Goal: Task Accomplishment & Management: Use online tool/utility

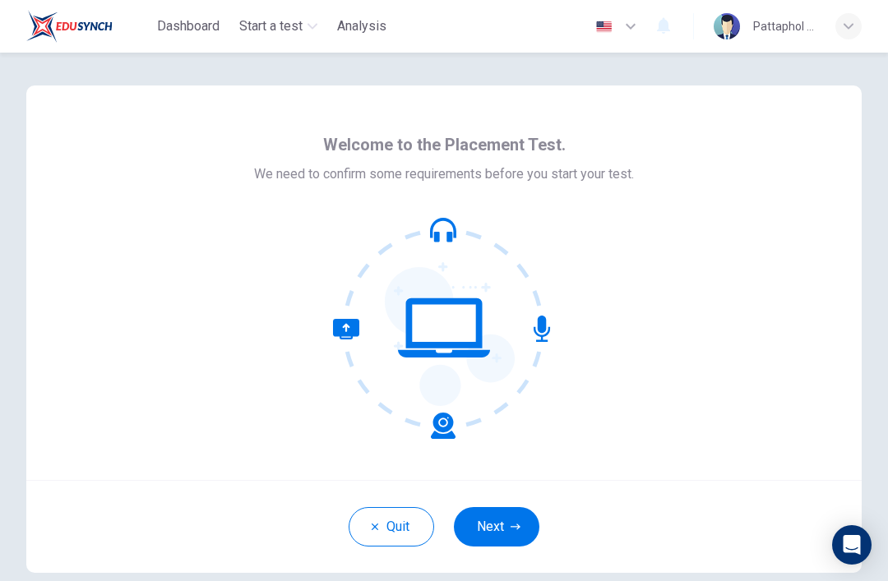
click at [522, 529] on button "Next" at bounding box center [497, 526] width 86 height 39
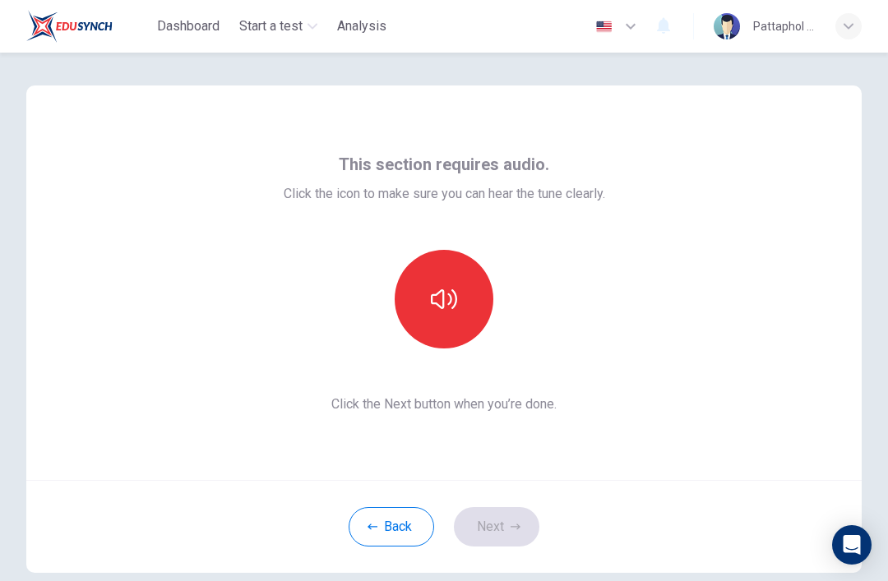
click at [470, 298] on button "button" at bounding box center [444, 299] width 99 height 99
click at [452, 318] on button "button" at bounding box center [444, 299] width 99 height 99
click at [529, 538] on button "Next" at bounding box center [497, 526] width 86 height 39
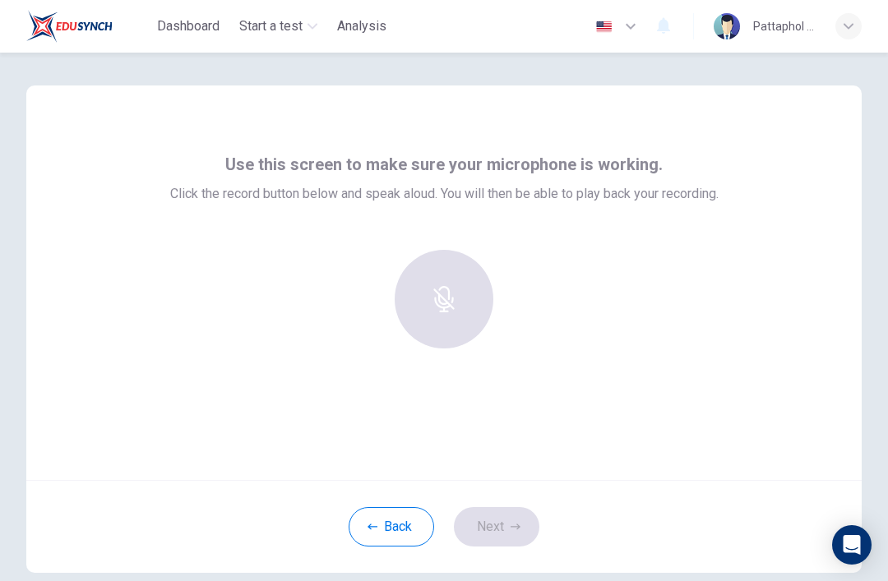
click at [453, 297] on icon "button" at bounding box center [444, 299] width 26 height 26
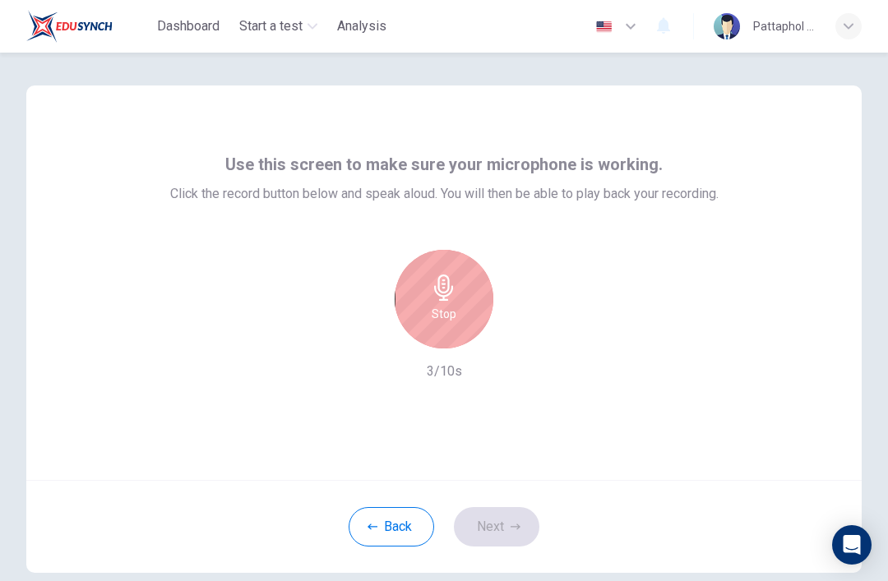
click at [452, 299] on icon "button" at bounding box center [444, 288] width 26 height 26
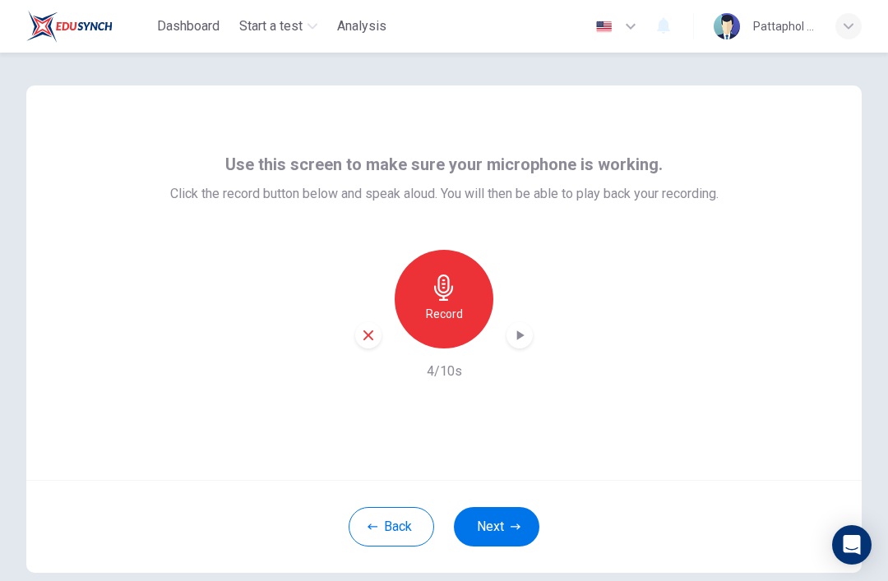
click at [517, 335] on icon "button" at bounding box center [520, 336] width 7 height 10
click at [523, 341] on icon "button" at bounding box center [520, 335] width 16 height 16
click at [522, 341] on icon "button" at bounding box center [520, 336] width 12 height 12
click at [521, 334] on icon "button" at bounding box center [520, 336] width 7 height 10
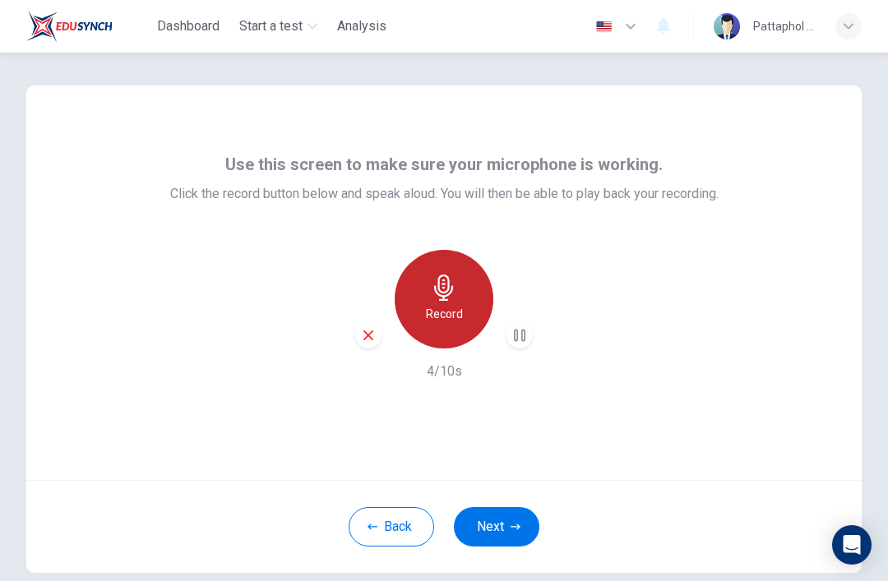
click at [441, 294] on icon "button" at bounding box center [444, 288] width 26 height 26
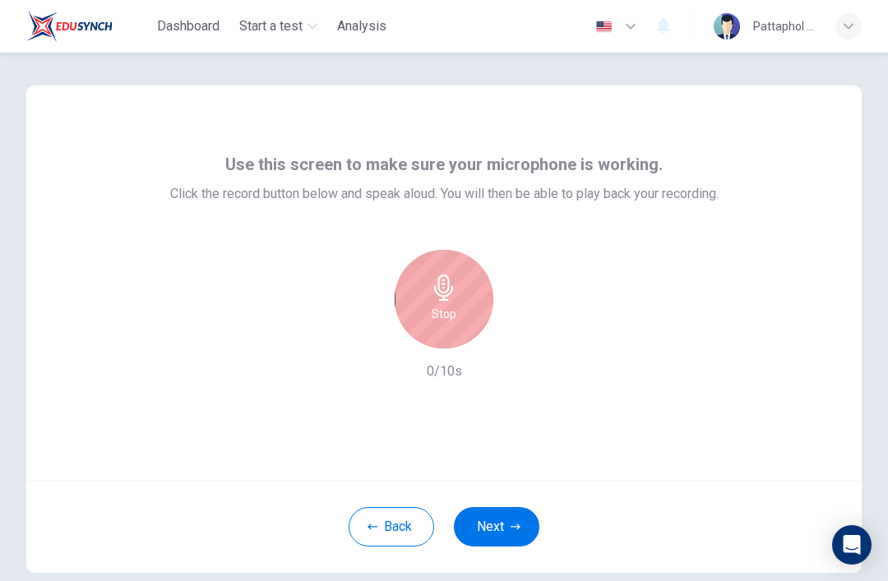
click at [451, 294] on icon "button" at bounding box center [443, 288] width 19 height 26
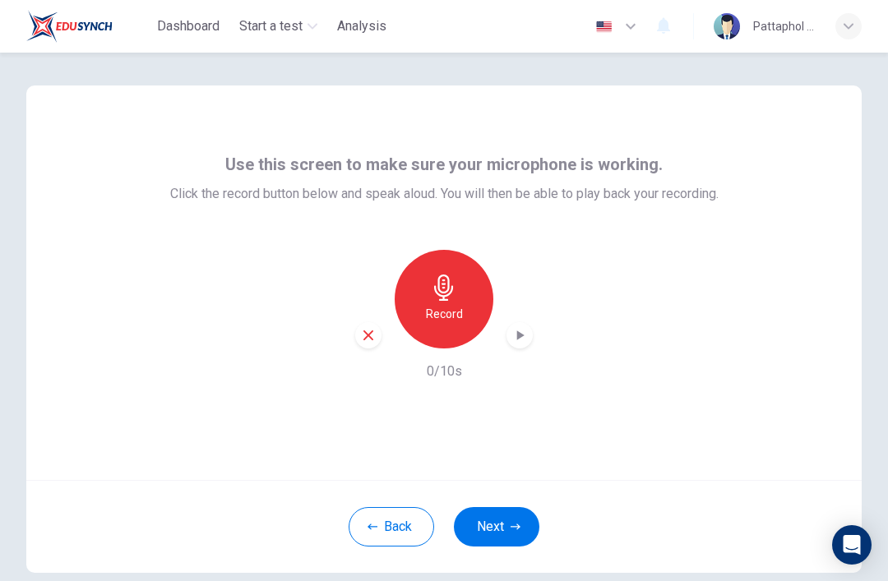
click at [456, 296] on icon "button" at bounding box center [444, 288] width 26 height 26
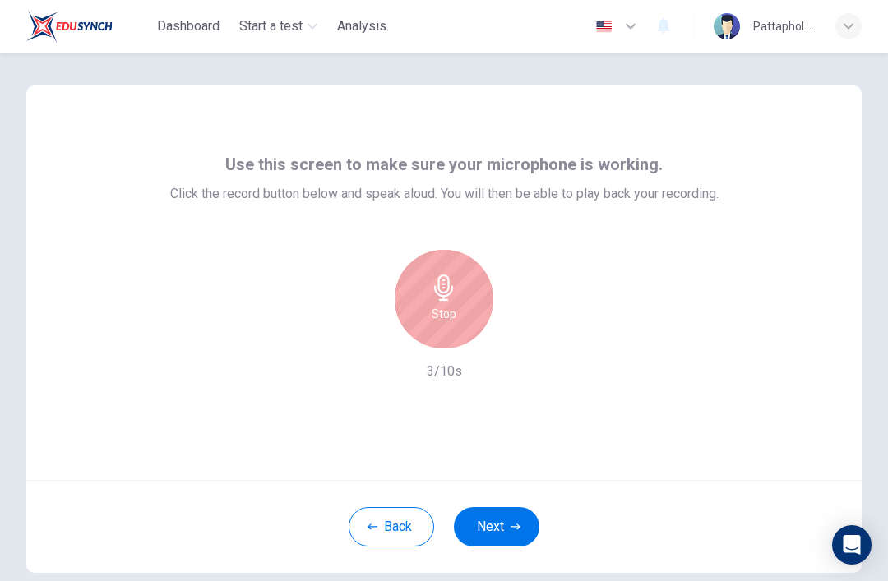
click at [452, 296] on icon "button" at bounding box center [444, 288] width 26 height 26
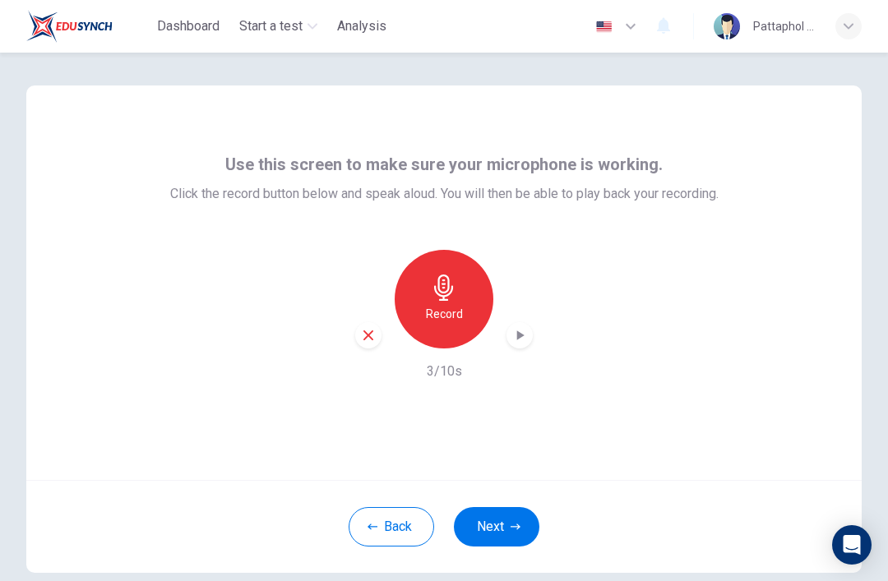
click at [521, 339] on icon "button" at bounding box center [520, 335] width 16 height 16
click at [521, 343] on icon "button" at bounding box center [520, 335] width 16 height 16
click at [525, 347] on div "button" at bounding box center [520, 335] width 26 height 26
click at [519, 340] on icon "button" at bounding box center [520, 335] width 16 height 16
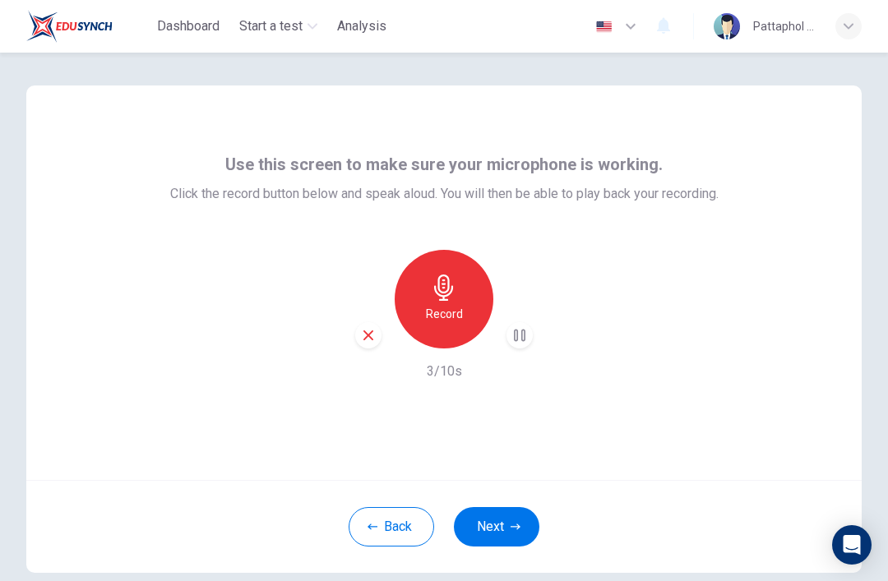
click at [511, 341] on div "button" at bounding box center [520, 335] width 26 height 26
click at [513, 528] on icon "button" at bounding box center [516, 527] width 10 height 10
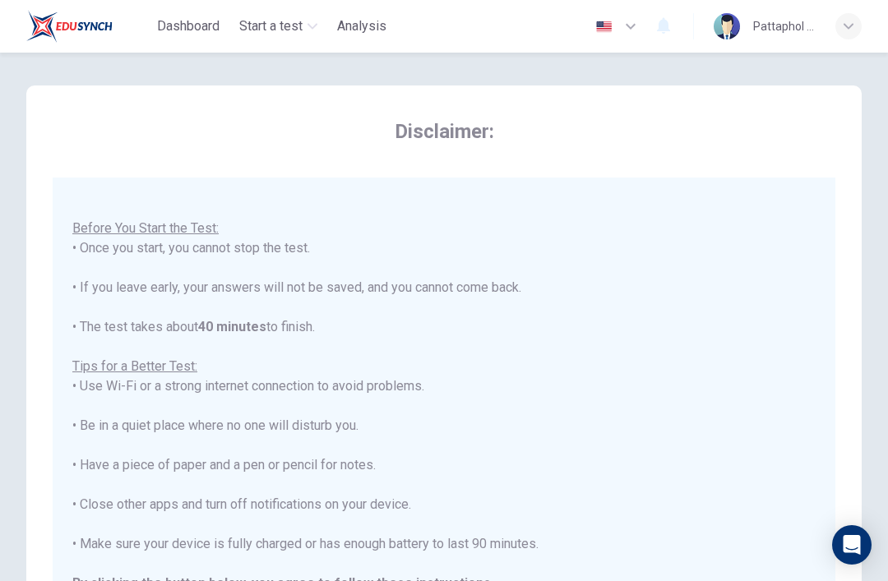
scroll to position [17, 0]
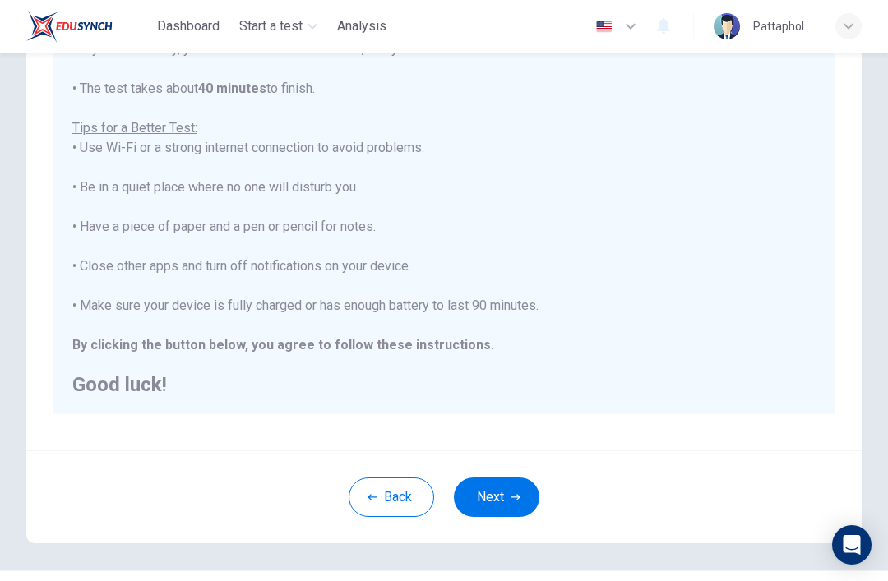
click at [525, 507] on button "Next" at bounding box center [497, 497] width 86 height 39
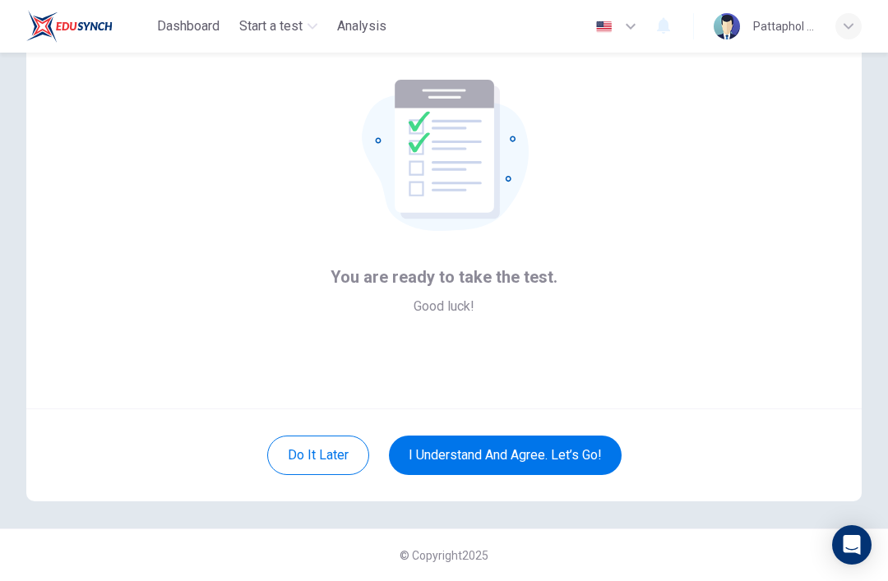
scroll to position [72, 0]
click at [607, 453] on button "I understand and agree. Let’s go!" at bounding box center [505, 455] width 233 height 39
click at [598, 452] on button "I understand and agree. Let’s go!" at bounding box center [505, 455] width 233 height 39
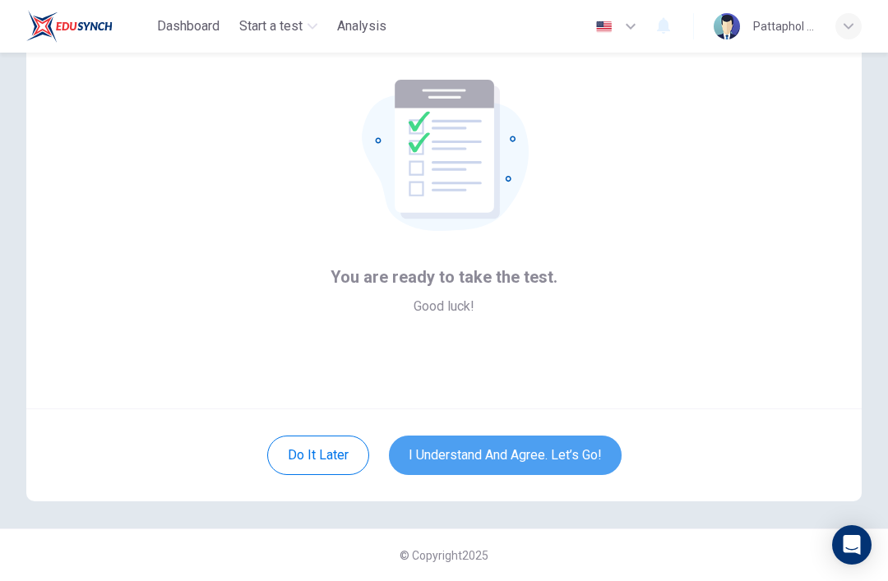
click at [590, 466] on button "I understand and agree. Let’s go!" at bounding box center [505, 455] width 233 height 39
click at [590, 465] on button "I understand and agree. Let’s go!" at bounding box center [505, 455] width 233 height 39
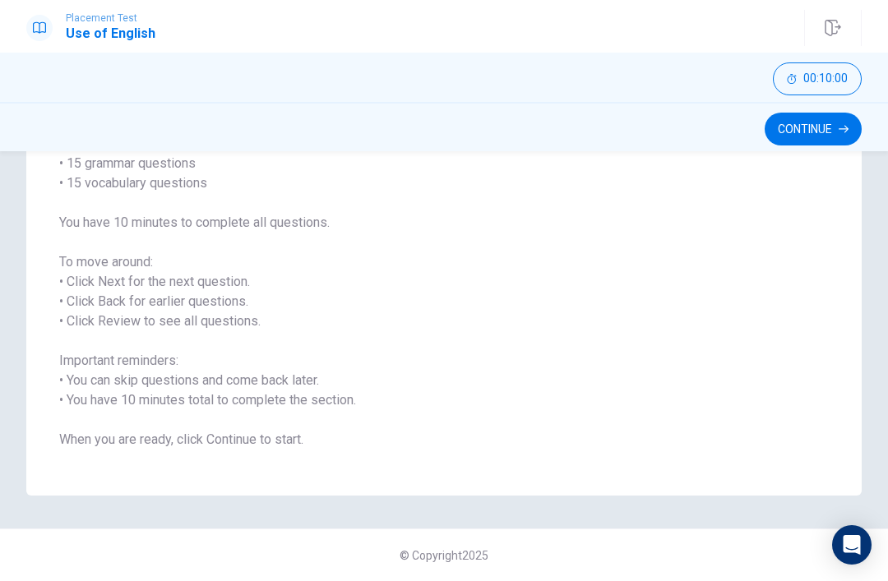
scroll to position [155, 0]
click at [826, 133] on button "Continue" at bounding box center [813, 129] width 97 height 33
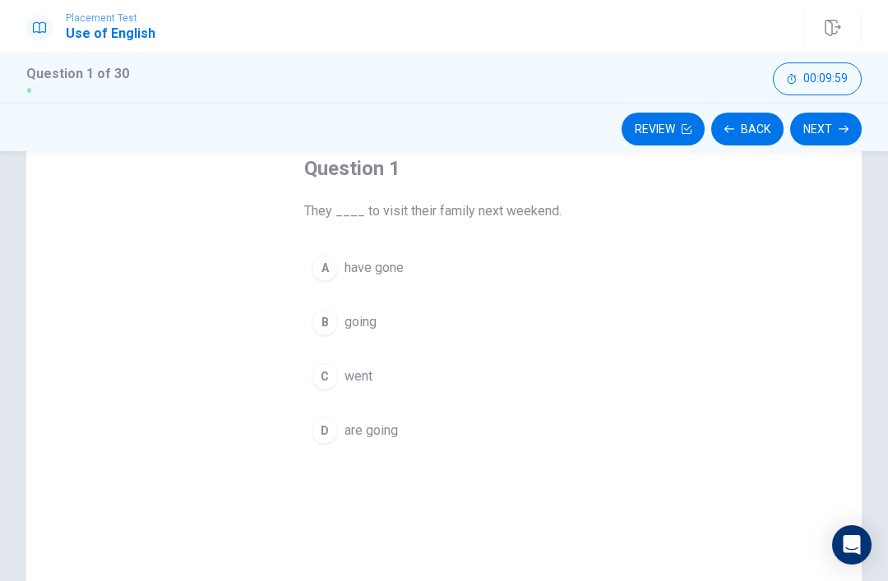
scroll to position [89, 0]
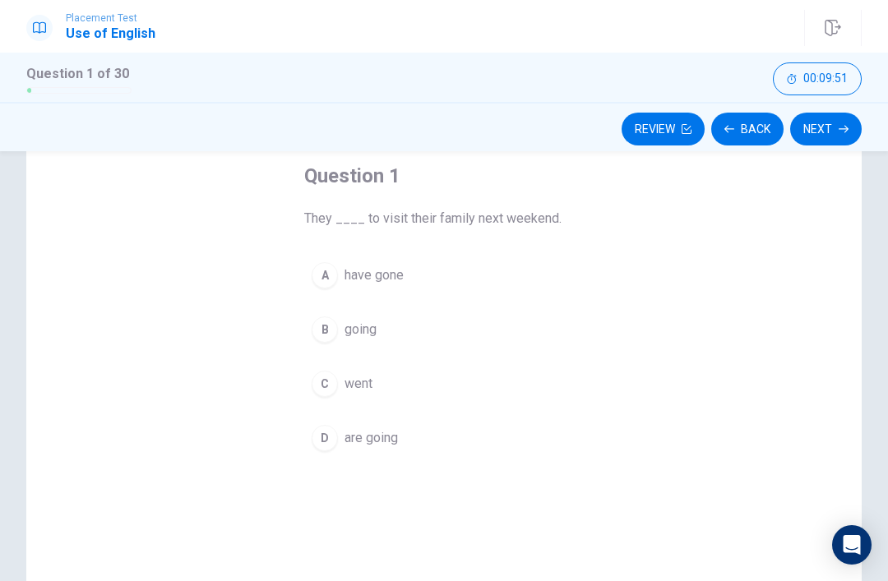
click at [338, 336] on button "B going" at bounding box center [444, 329] width 280 height 41
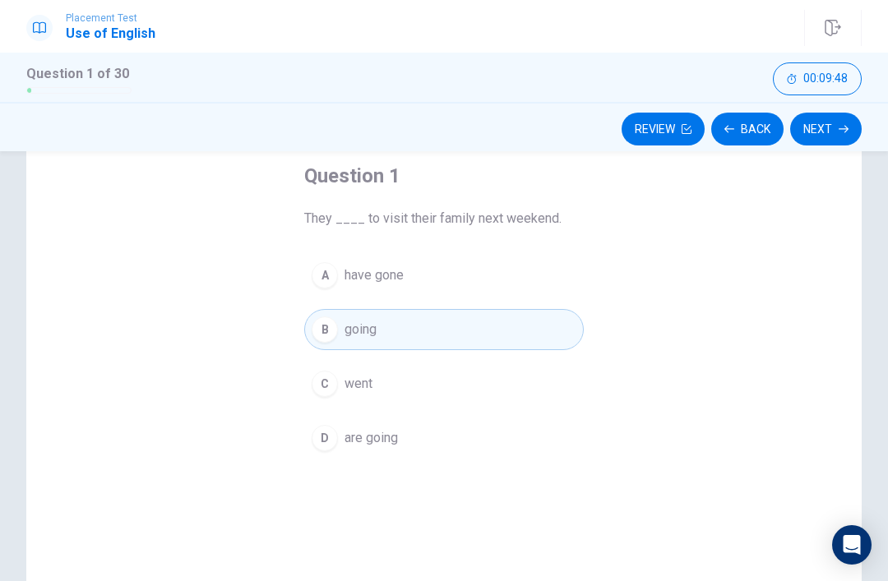
click at [376, 432] on span "are going" at bounding box center [371, 439] width 53 height 20
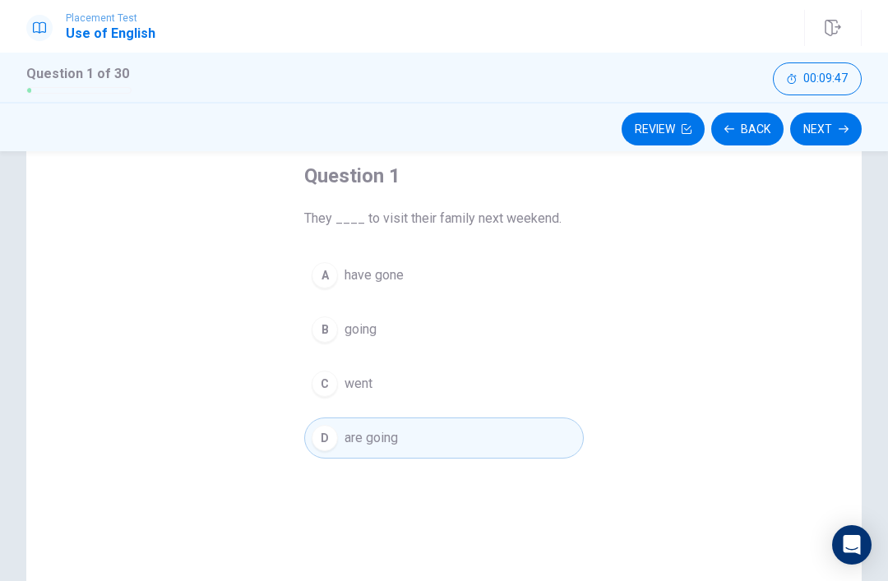
click at [877, 549] on div "Question 1 They ____ to visit their family next weekend. A have gone B going C …" at bounding box center [444, 381] width 888 height 572
click at [836, 116] on button "Next" at bounding box center [826, 129] width 72 height 33
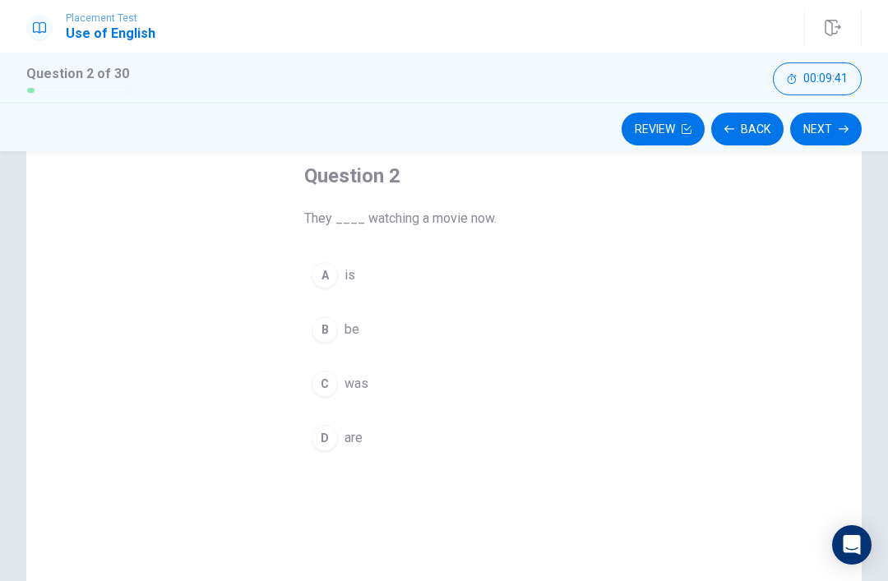
click at [323, 453] on button "D are" at bounding box center [444, 438] width 280 height 41
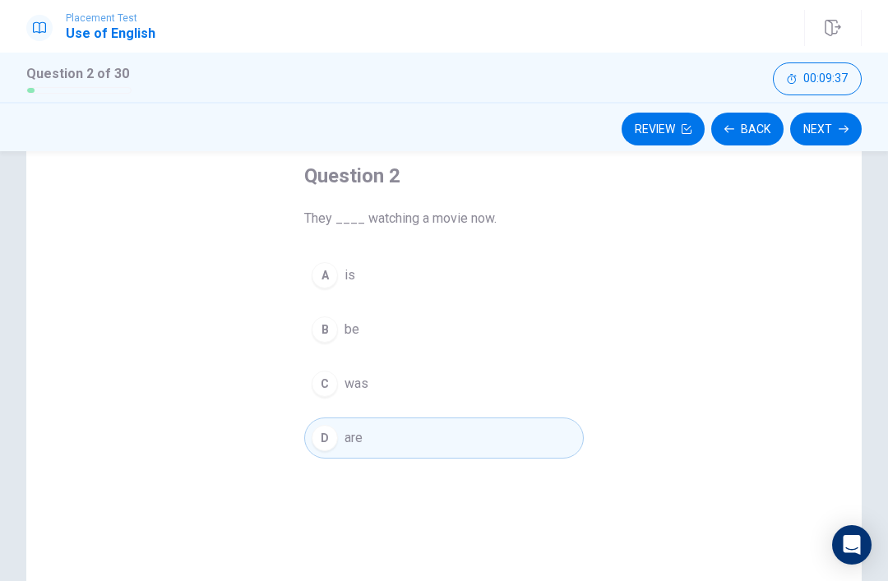
click at [841, 131] on icon "button" at bounding box center [844, 129] width 10 height 10
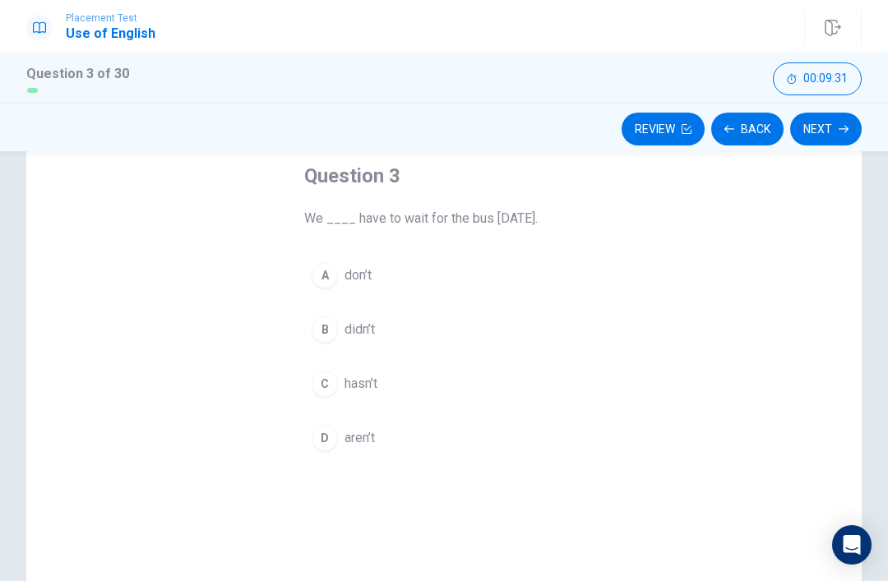
click at [318, 318] on div "B" at bounding box center [325, 330] width 26 height 26
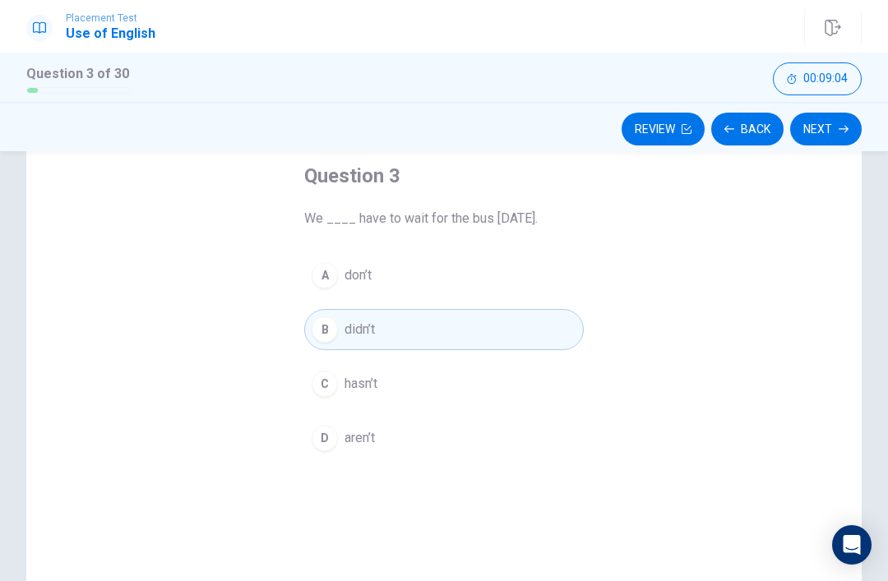
click at [836, 127] on button "Next" at bounding box center [826, 129] width 72 height 33
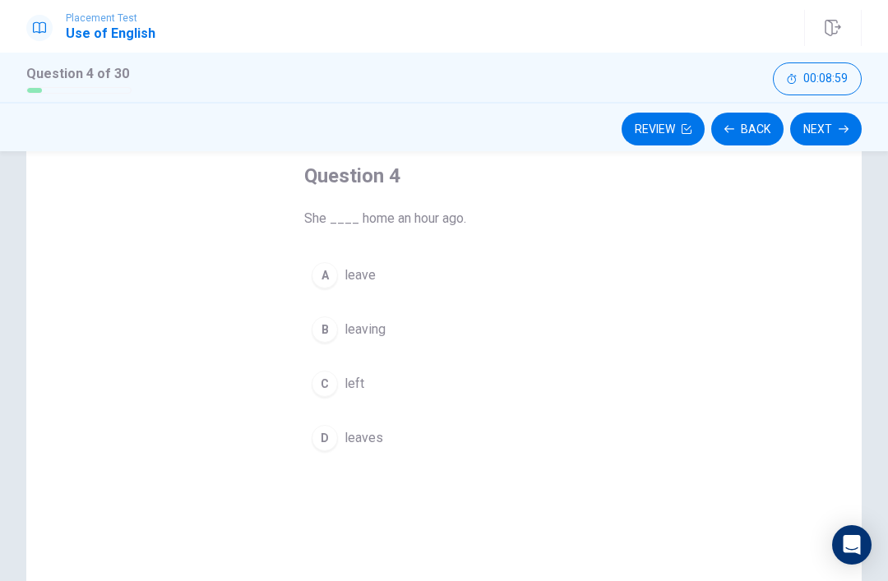
click at [595, 393] on div "Question 4 She ____ home an hour ago. A leave B leaving C left D leaves" at bounding box center [443, 311] width 345 height 349
click at [507, 397] on button "C left" at bounding box center [444, 384] width 280 height 41
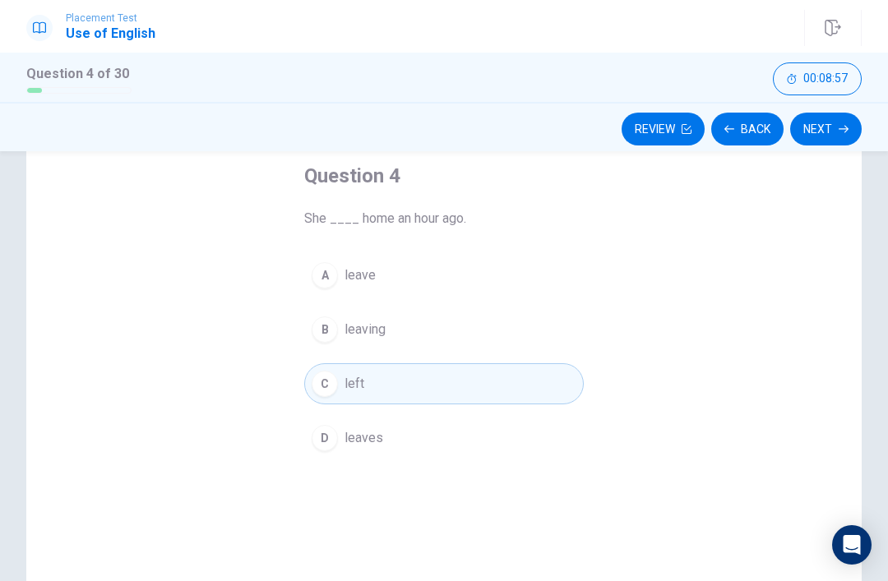
click at [834, 131] on button "Next" at bounding box center [826, 129] width 72 height 33
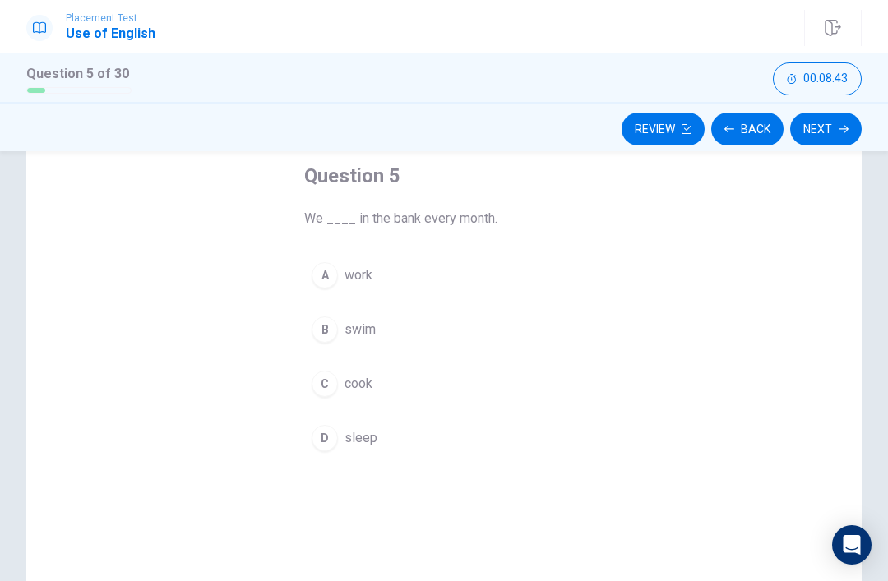
click at [419, 289] on button "A work" at bounding box center [444, 275] width 280 height 41
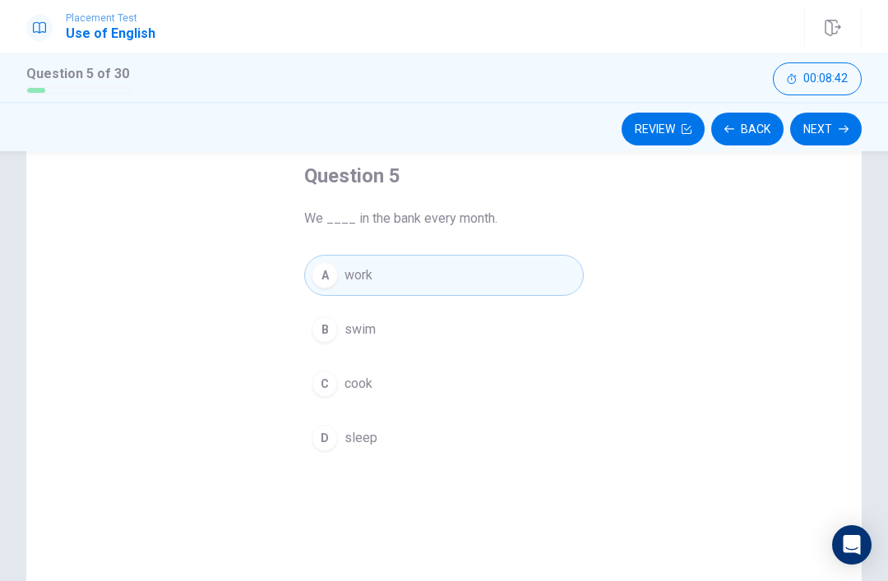
click at [837, 132] on button "Next" at bounding box center [826, 129] width 72 height 33
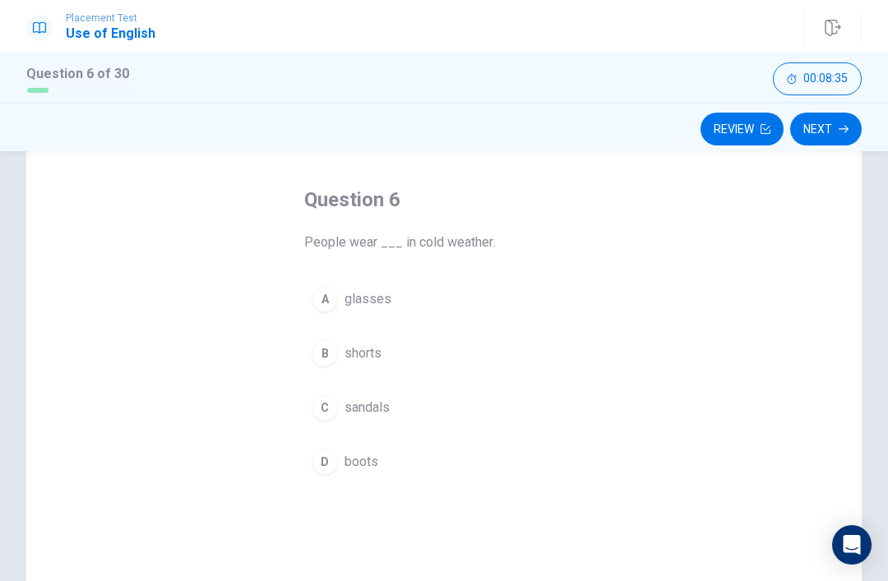
scroll to position [67, 0]
click at [382, 466] on button "D boots" at bounding box center [444, 460] width 280 height 41
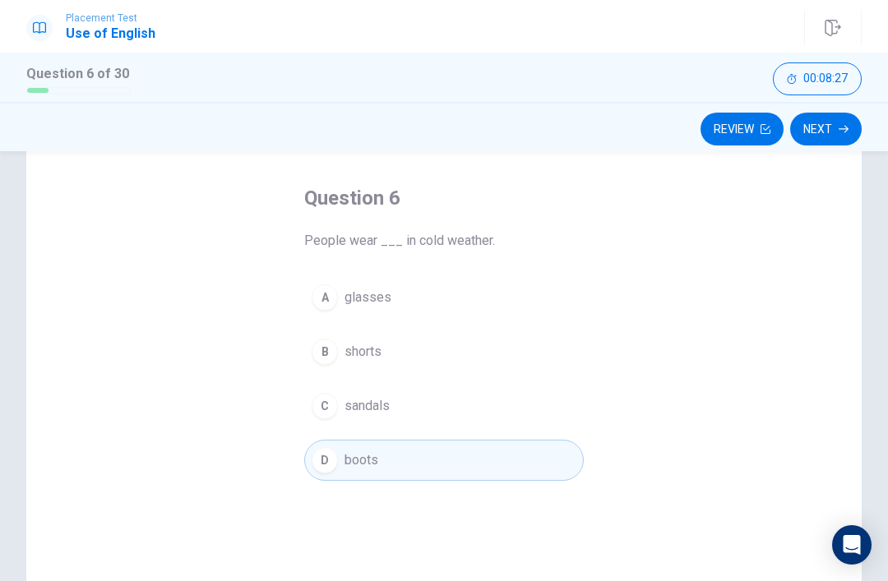
click at [826, 138] on button "Next" at bounding box center [826, 129] width 72 height 33
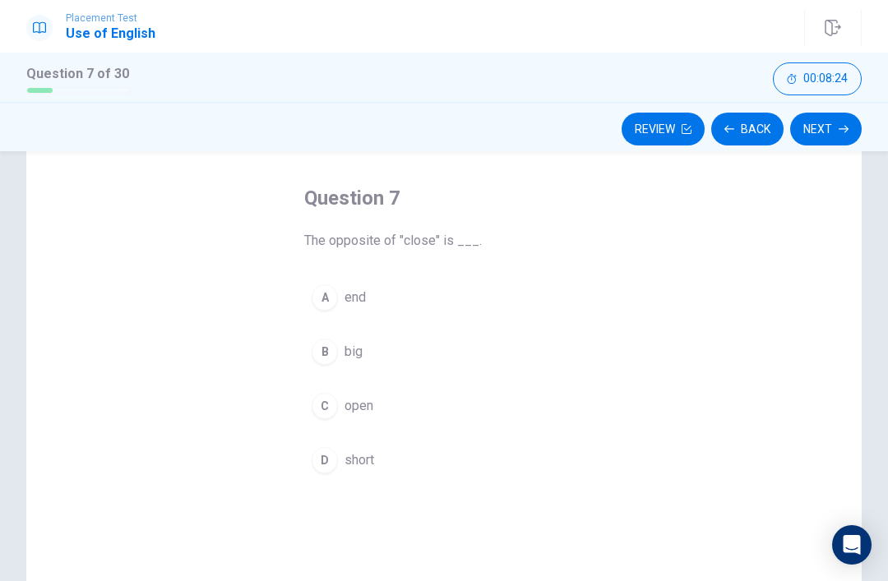
click at [384, 404] on button "C open" at bounding box center [444, 406] width 280 height 41
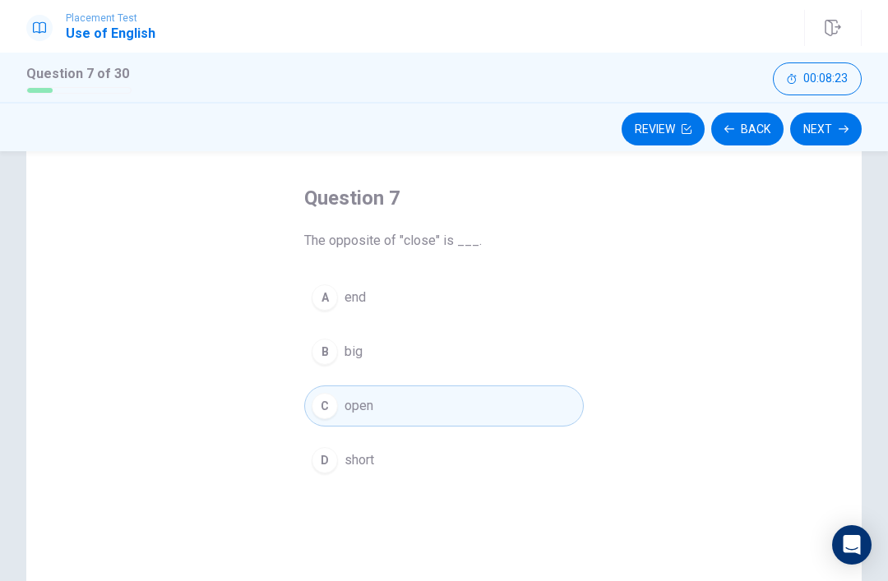
click at [834, 129] on button "Next" at bounding box center [826, 129] width 72 height 33
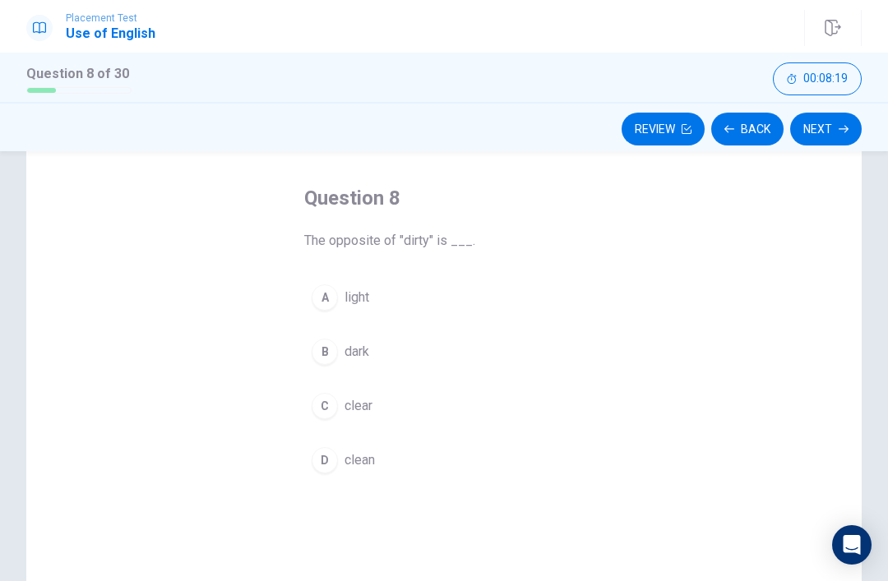
click at [390, 410] on button "C clear" at bounding box center [444, 406] width 280 height 41
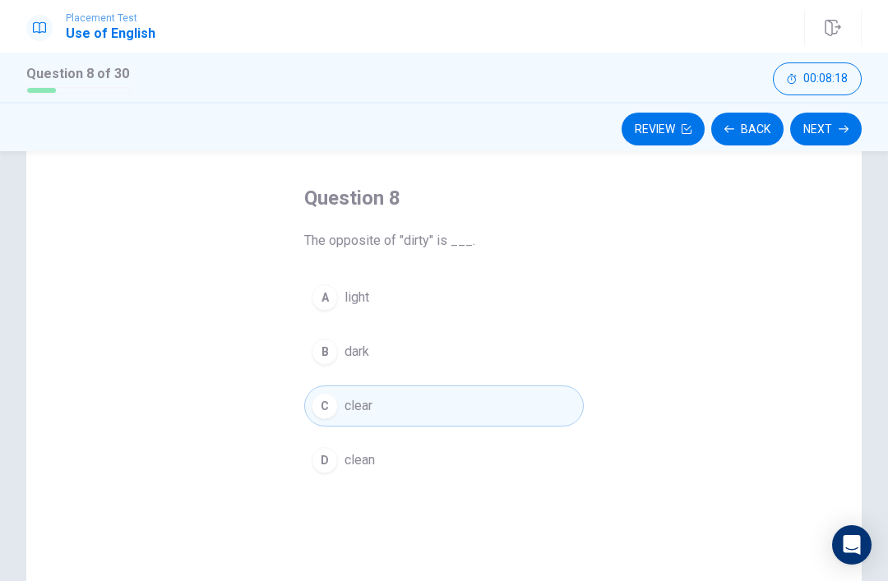
click at [849, 142] on button "Next" at bounding box center [826, 129] width 72 height 33
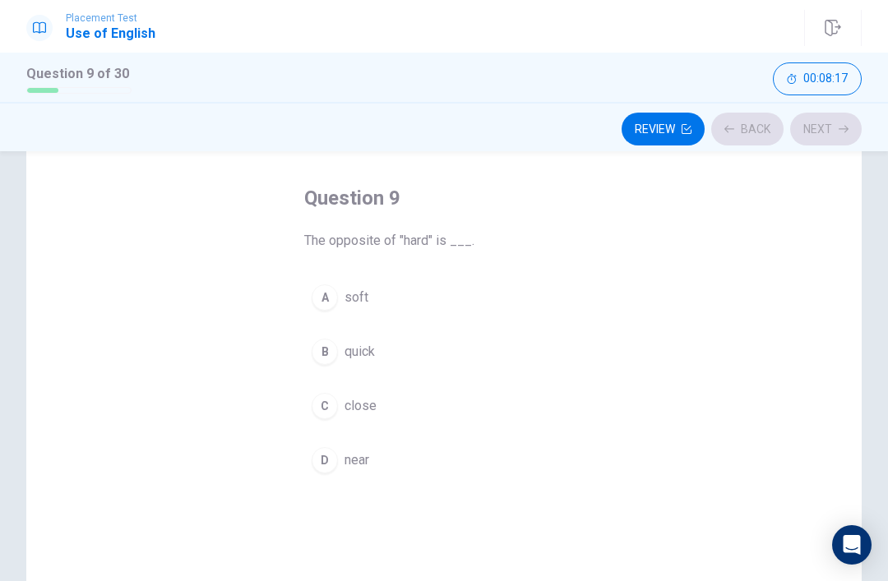
click at [412, 461] on button "D near" at bounding box center [444, 460] width 280 height 41
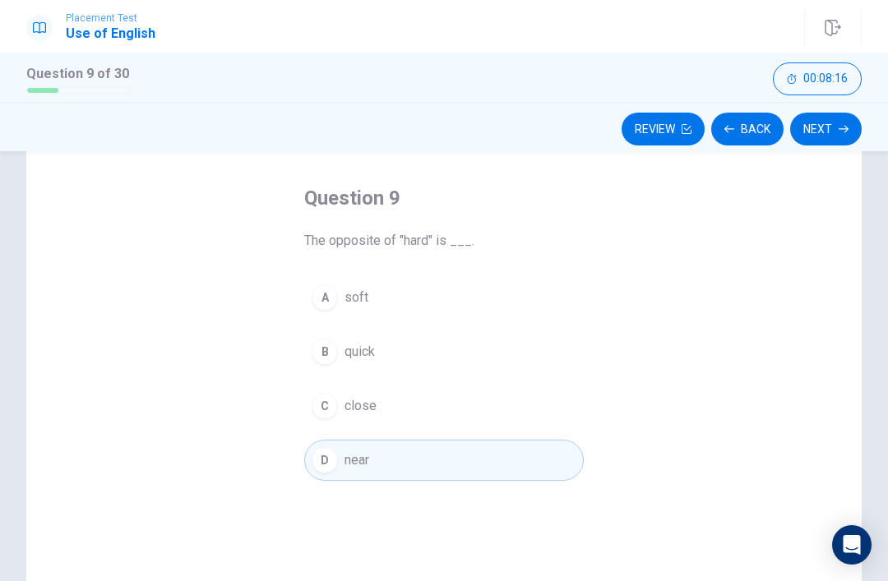
click at [424, 452] on button "D near" at bounding box center [444, 460] width 280 height 41
click at [457, 299] on button "A soft" at bounding box center [444, 297] width 280 height 41
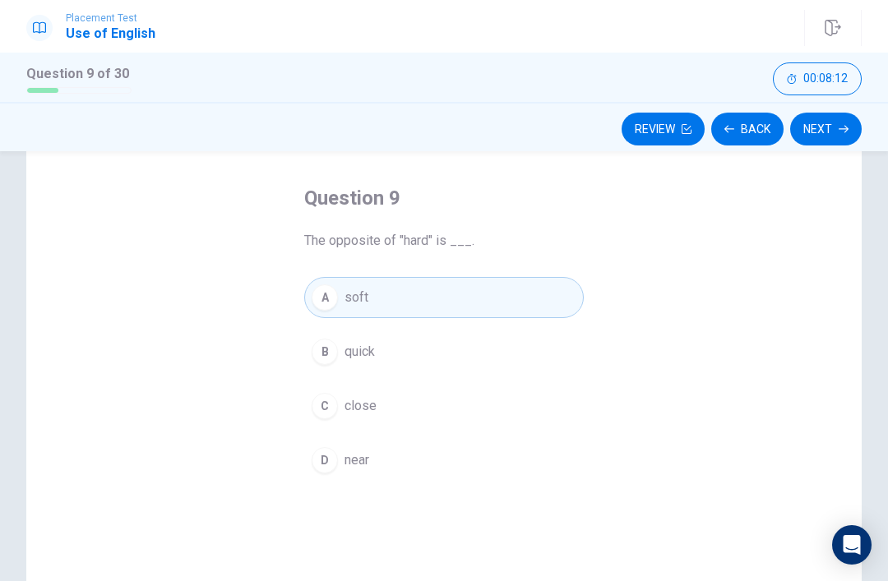
click at [456, 298] on button "A soft" at bounding box center [444, 297] width 280 height 41
click at [439, 355] on button "B quick" at bounding box center [444, 351] width 280 height 41
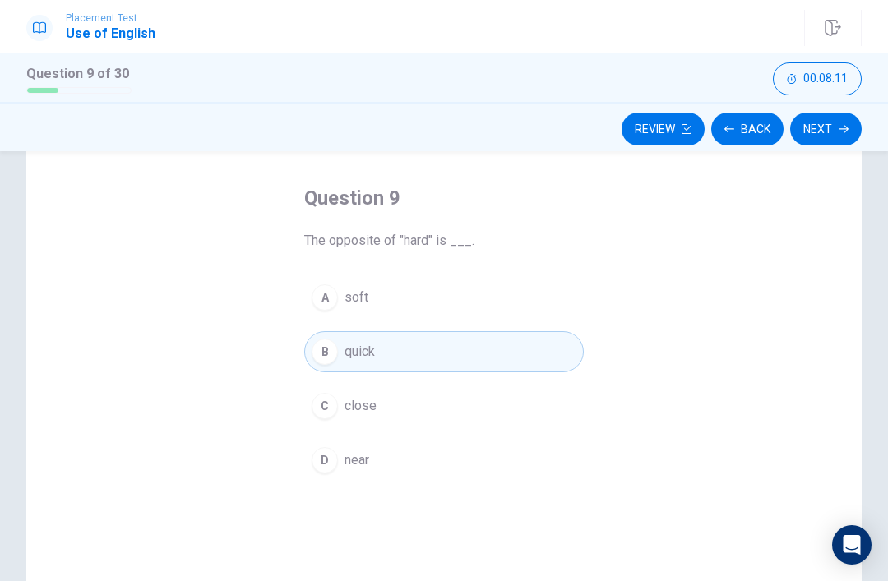
click at [490, 301] on button "A soft" at bounding box center [444, 297] width 280 height 41
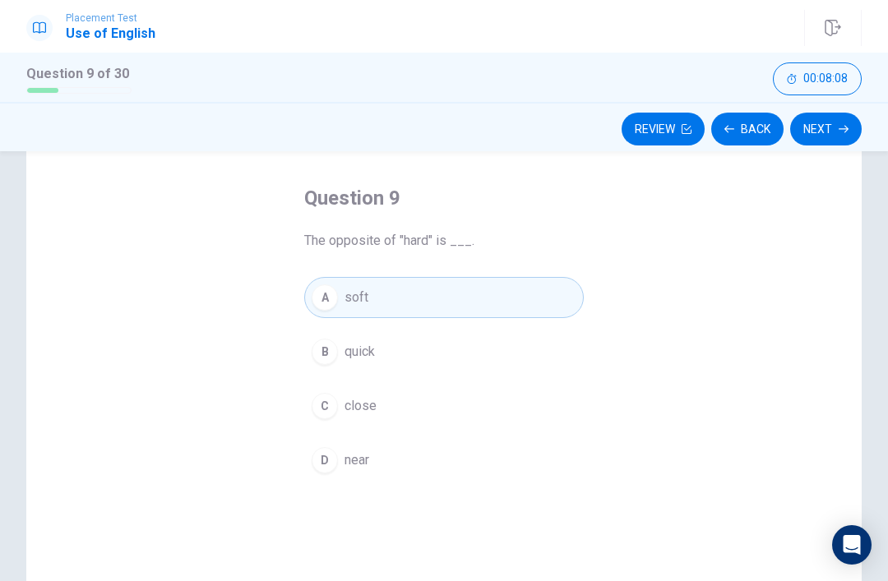
click at [840, 129] on icon "button" at bounding box center [844, 129] width 10 height 7
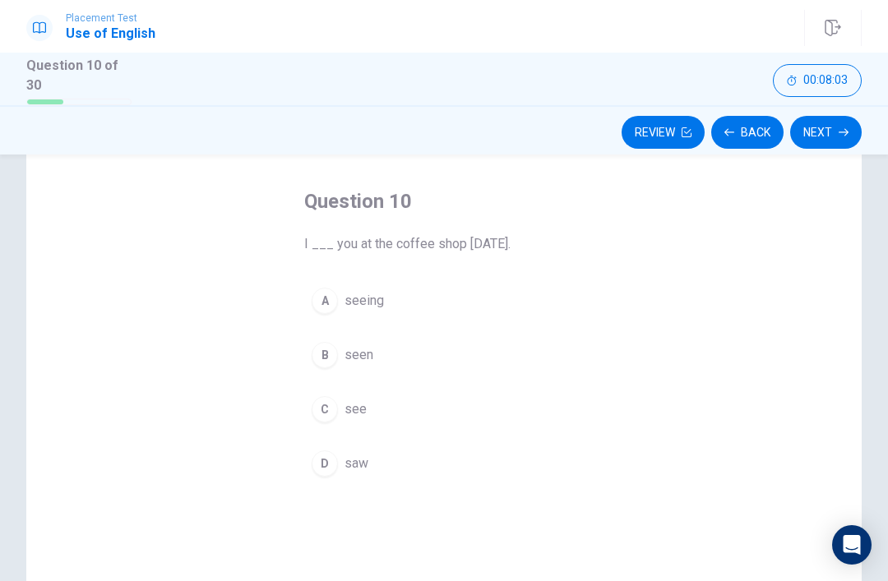
click at [394, 470] on button "D saw" at bounding box center [444, 463] width 280 height 41
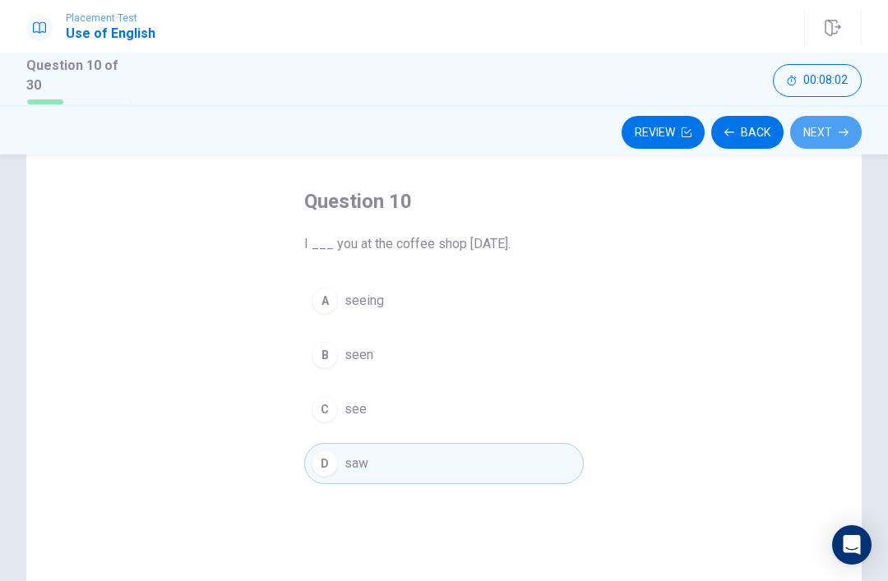
click at [840, 121] on button "Next" at bounding box center [826, 132] width 72 height 33
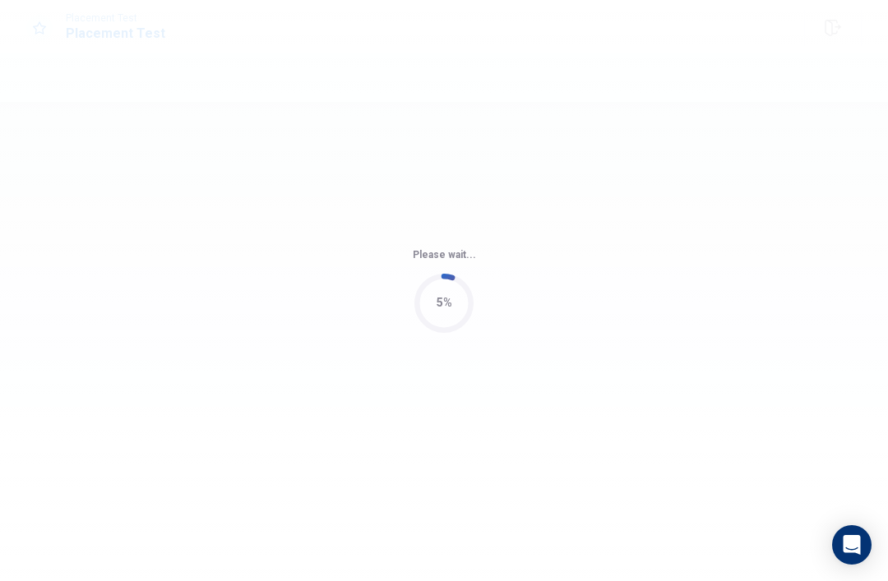
scroll to position [0, 0]
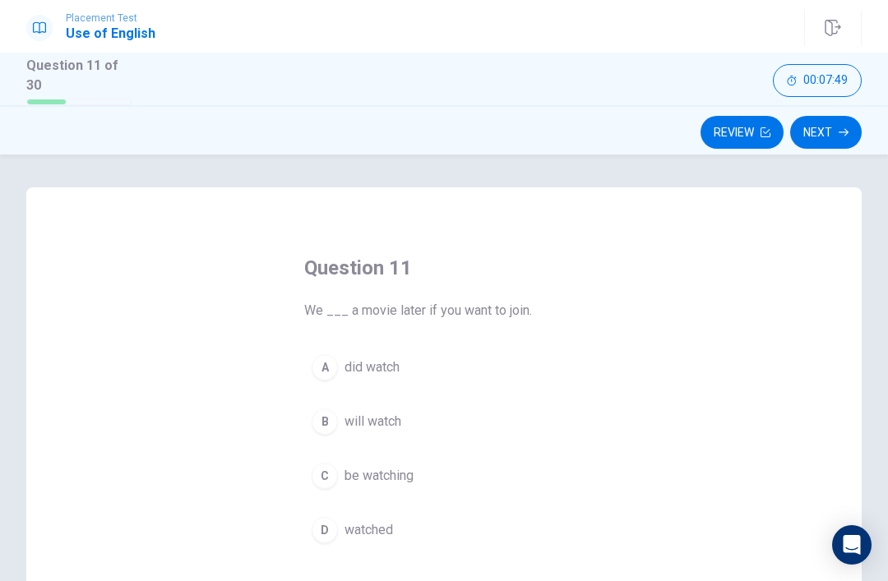
click at [400, 431] on button "B will watch" at bounding box center [444, 421] width 280 height 41
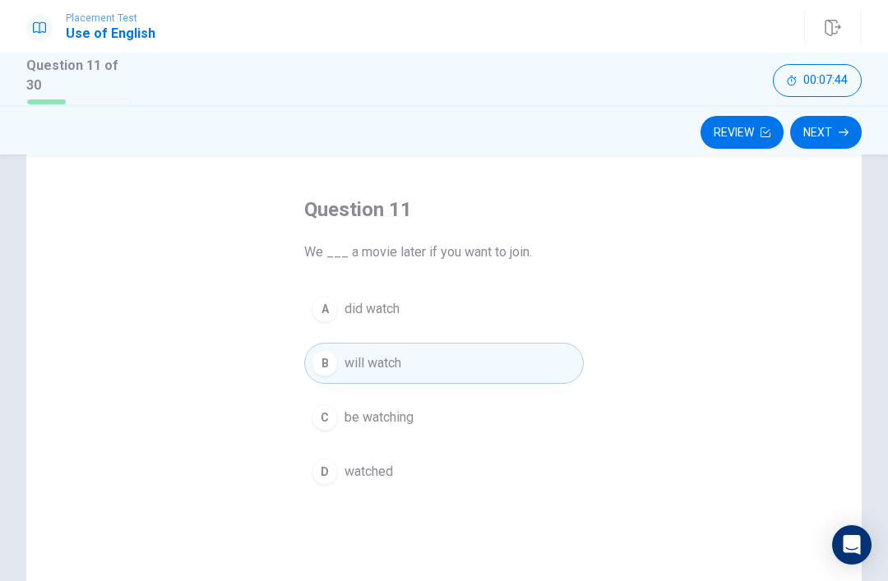
scroll to position [60, 0]
click at [886, 129] on div "Review Next" at bounding box center [444, 132] width 888 height 31
click at [854, 132] on button "Next" at bounding box center [826, 132] width 72 height 33
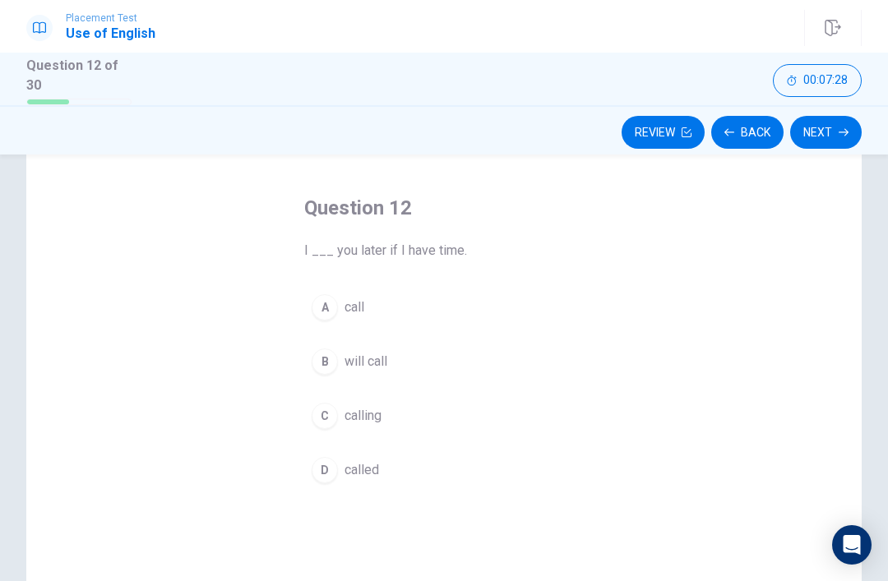
click at [387, 368] on button "B will call" at bounding box center [444, 361] width 280 height 41
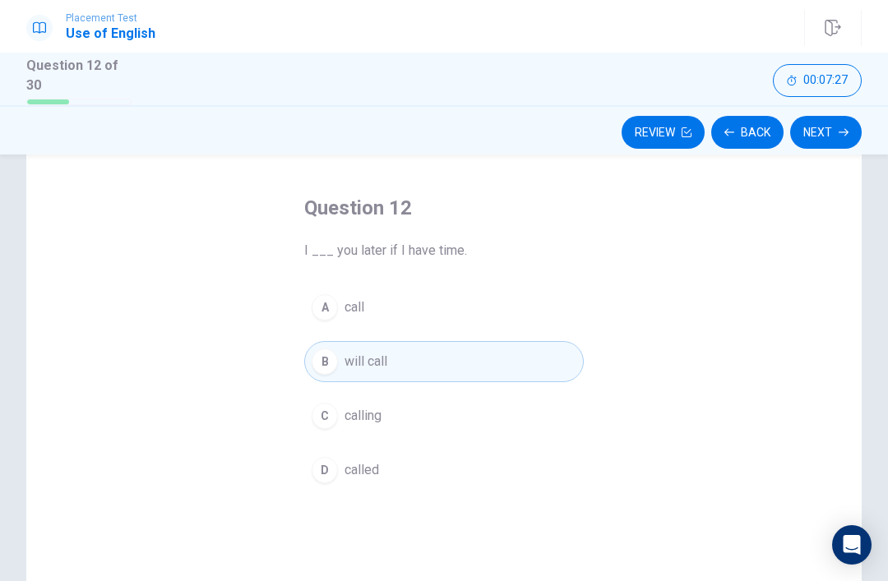
click at [836, 132] on button "Next" at bounding box center [826, 132] width 72 height 33
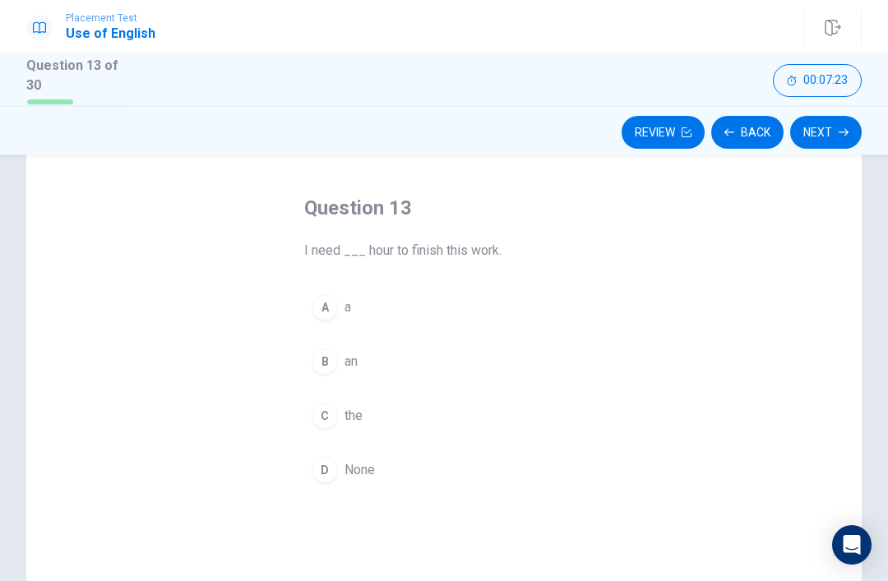
click at [340, 359] on button "B an" at bounding box center [444, 361] width 280 height 41
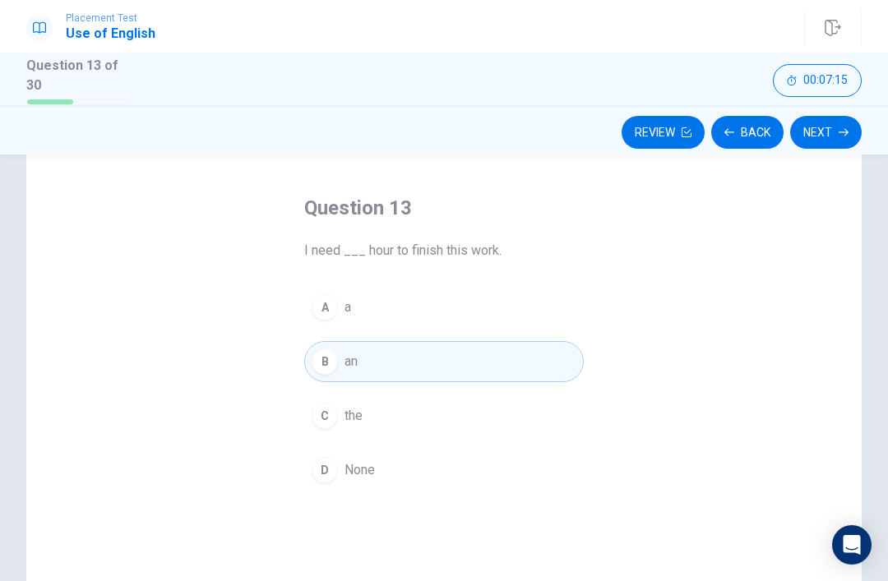
click at [509, 323] on button "A a" at bounding box center [444, 307] width 280 height 41
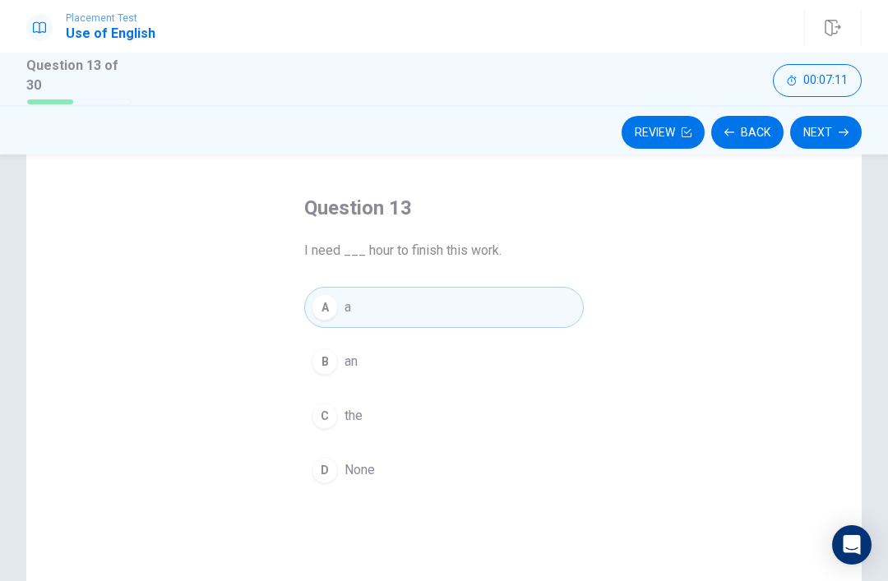
click at [842, 118] on button "Next" at bounding box center [826, 132] width 72 height 33
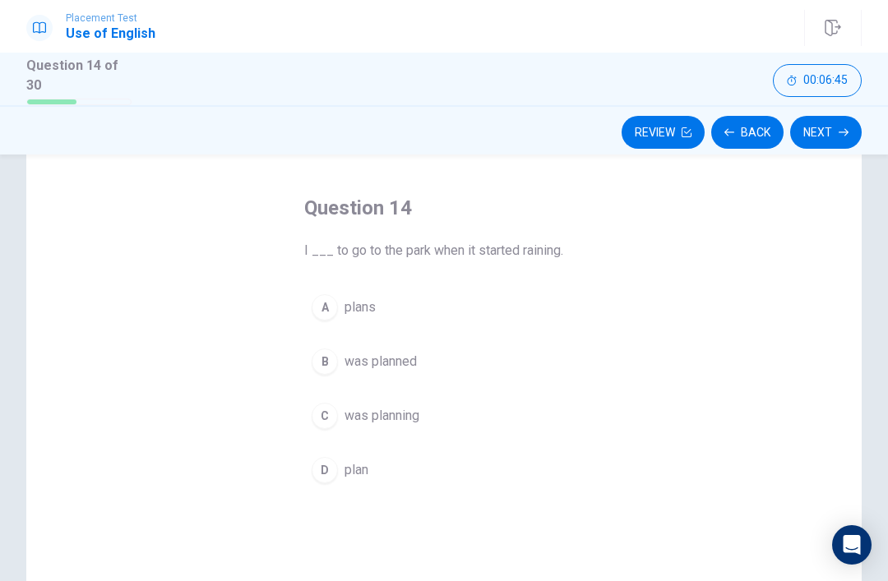
click at [385, 415] on span "was planning" at bounding box center [382, 416] width 75 height 20
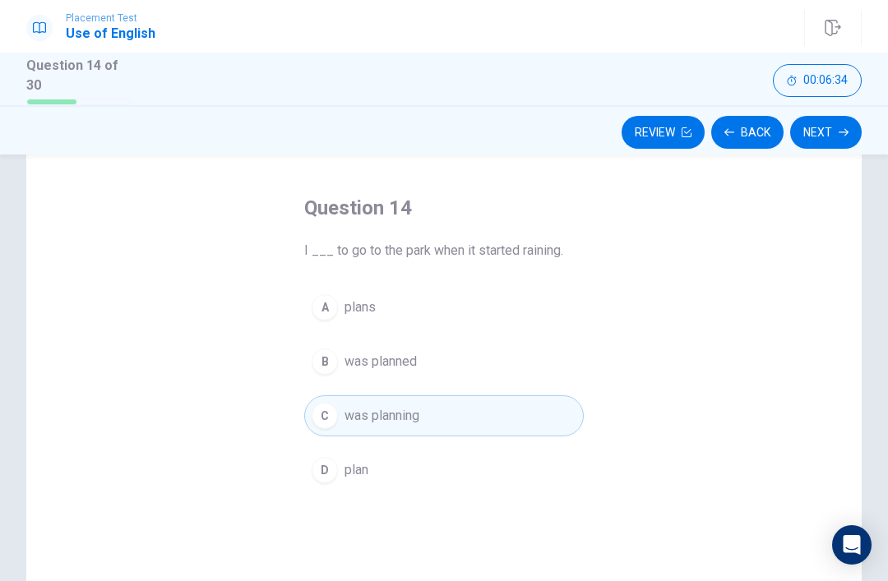
click at [887, 123] on div "Review Back Next" at bounding box center [444, 132] width 888 height 31
click at [441, 402] on button "C was planning" at bounding box center [444, 416] width 280 height 41
click at [395, 457] on button "D plan" at bounding box center [444, 470] width 280 height 41
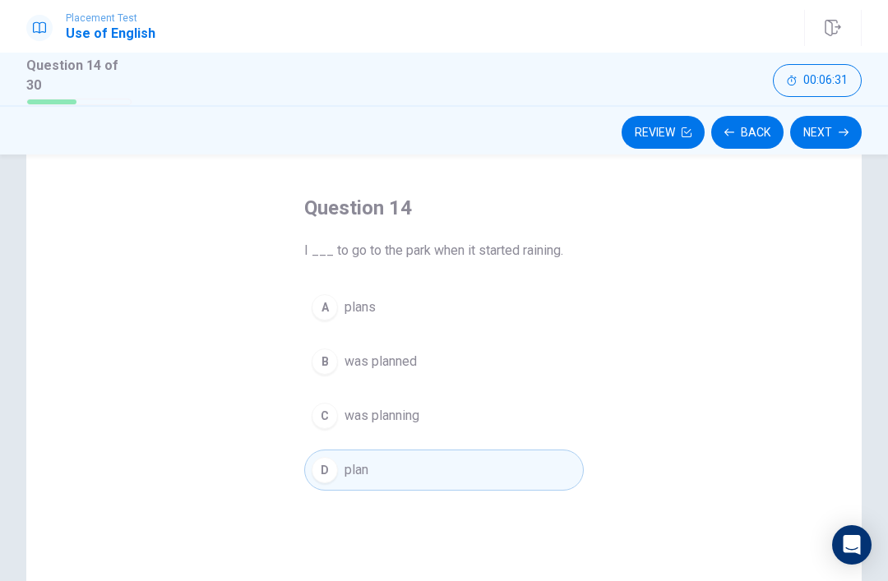
click at [823, 132] on button "Next" at bounding box center [826, 132] width 72 height 33
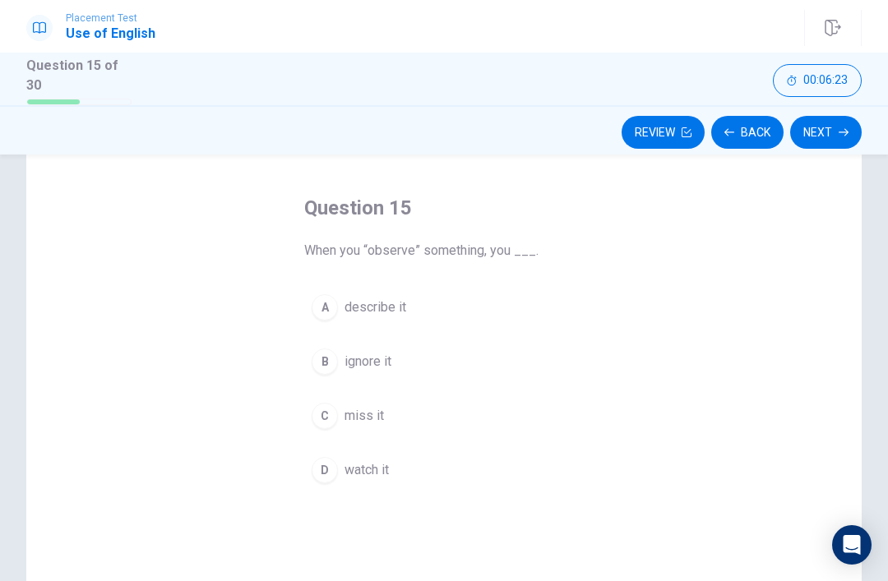
click at [374, 464] on span "watch it" at bounding box center [367, 471] width 44 height 20
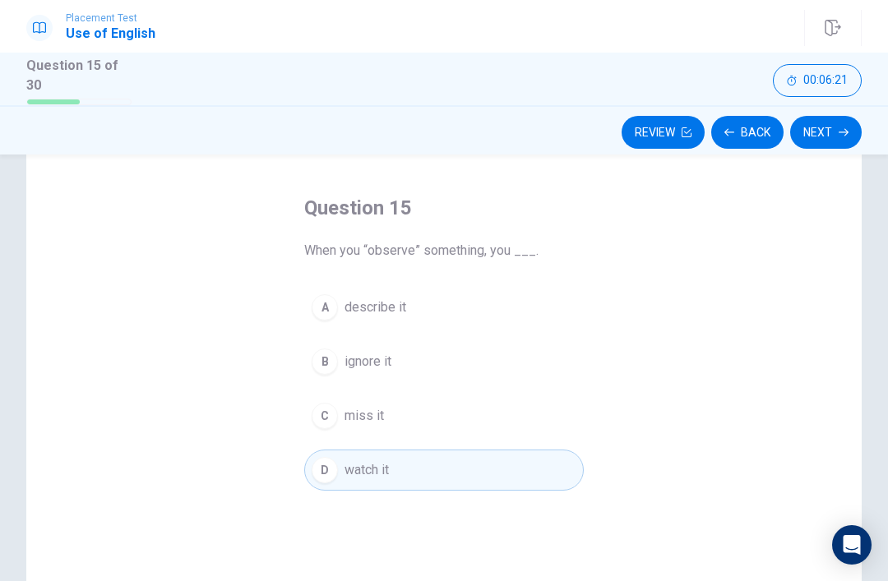
click at [823, 137] on button "Next" at bounding box center [826, 132] width 72 height 33
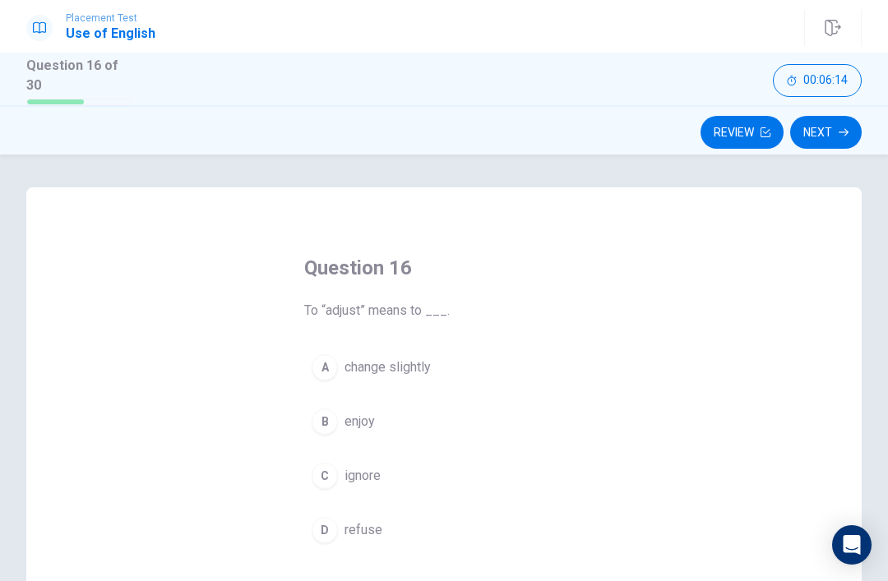
scroll to position [58, 0]
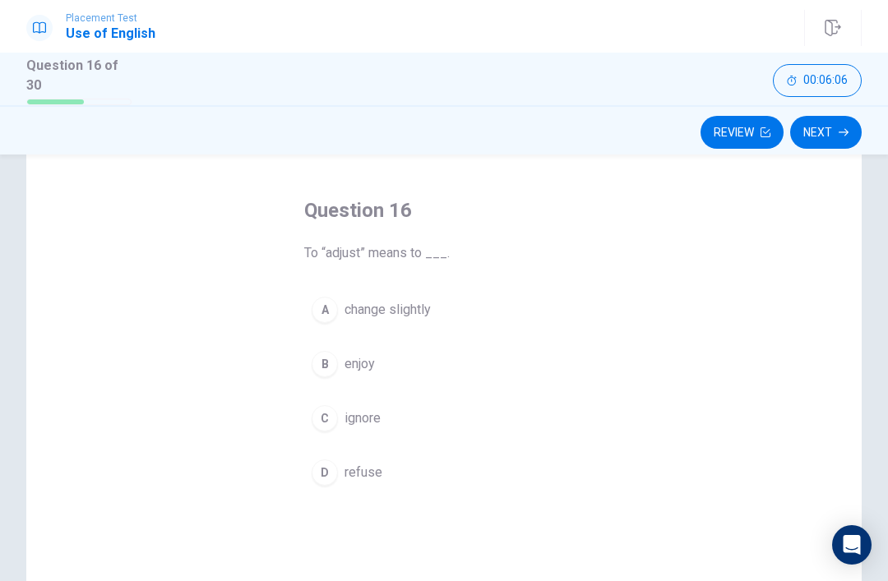
click at [773, 379] on div "Question 16 To “adjust” means to ___. A change slightly B enjoy C ignore D refu…" at bounding box center [444, 416] width 836 height 572
click at [412, 309] on span "change slightly" at bounding box center [388, 310] width 86 height 20
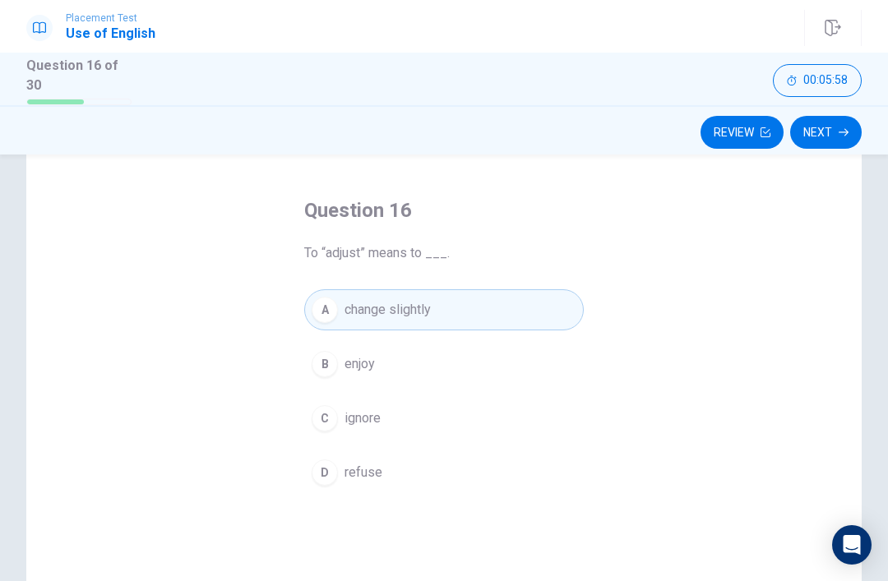
click at [831, 132] on button "Next" at bounding box center [826, 132] width 72 height 33
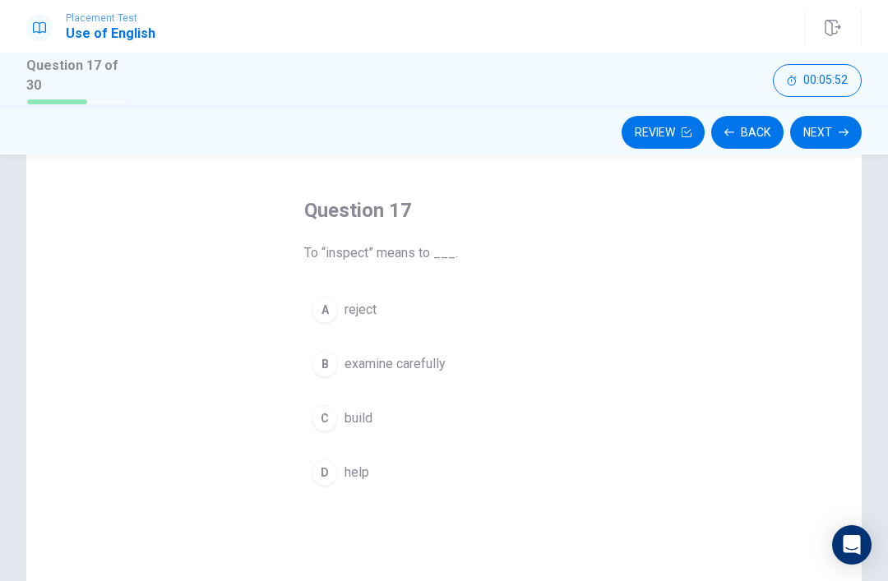
click at [417, 368] on span "examine carefully" at bounding box center [395, 364] width 101 height 20
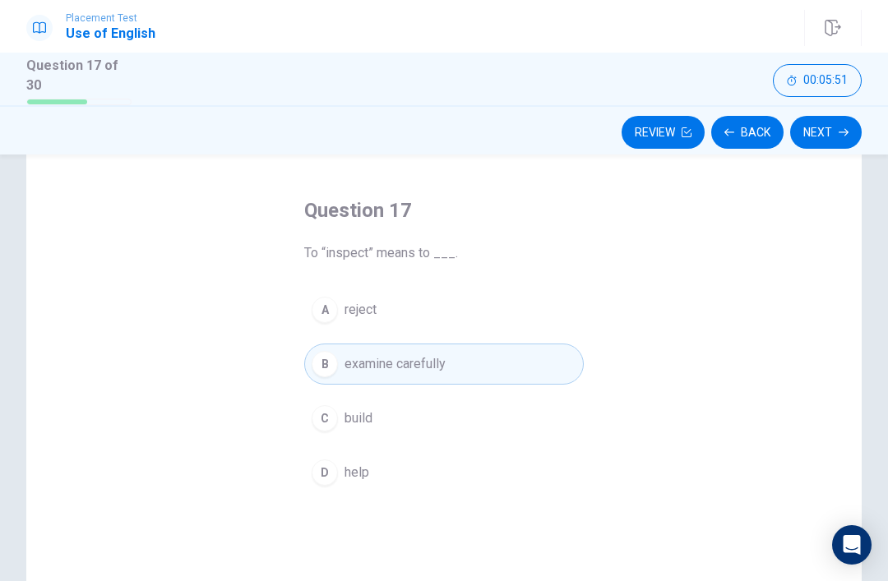
click at [832, 132] on button "Next" at bounding box center [826, 132] width 72 height 33
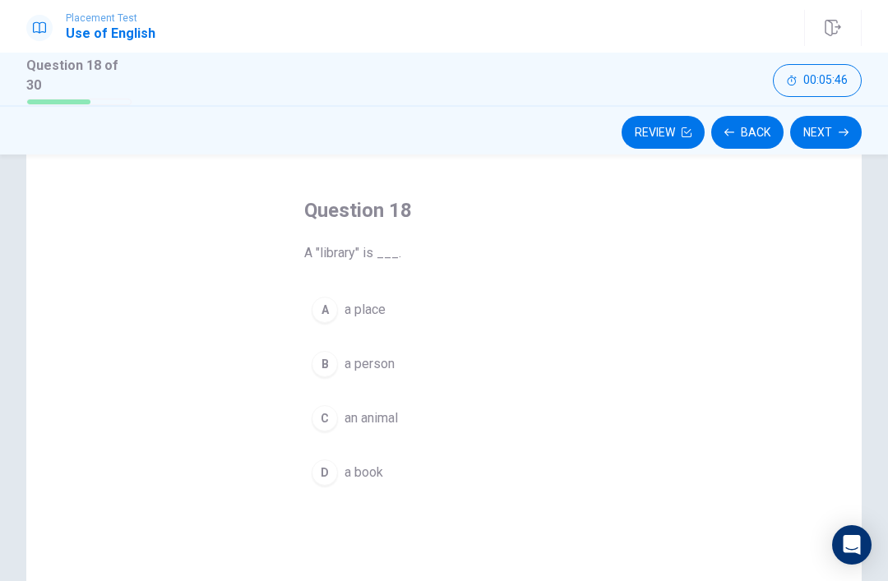
click at [393, 336] on div "A a place B a person C an animal D a book" at bounding box center [444, 392] width 280 height 204
click at [401, 301] on button "A a place" at bounding box center [444, 310] width 280 height 41
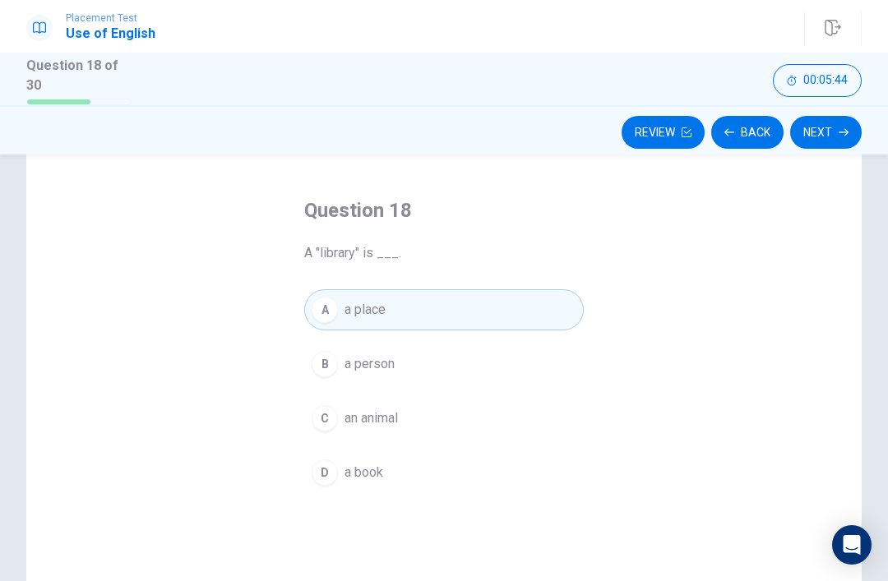
click at [435, 301] on button "A a place" at bounding box center [444, 310] width 280 height 41
click at [344, 303] on button "A a place" at bounding box center [444, 310] width 280 height 41
click at [327, 297] on div "A" at bounding box center [325, 310] width 26 height 26
click at [848, 133] on icon "button" at bounding box center [844, 132] width 10 height 10
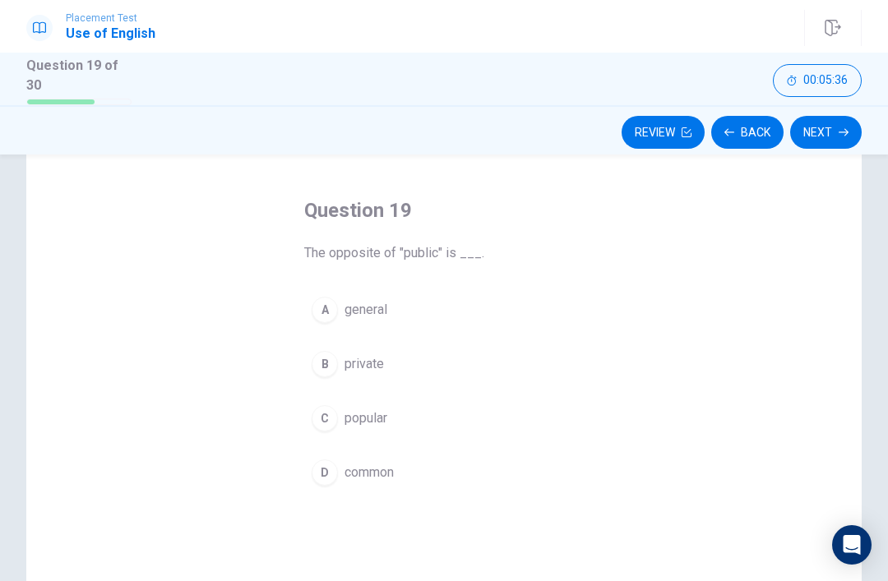
click at [352, 361] on span "private" at bounding box center [364, 364] width 39 height 20
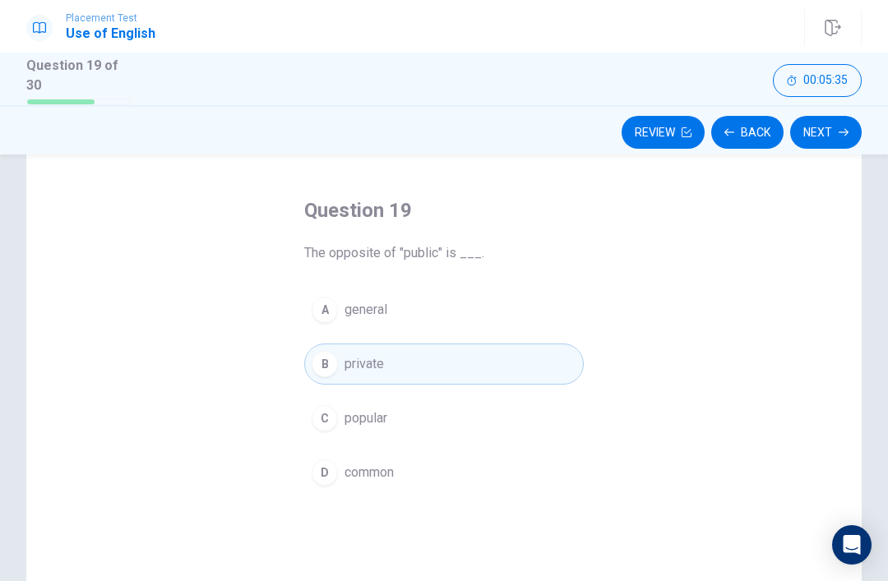
click at [828, 130] on button "Next" at bounding box center [826, 132] width 72 height 33
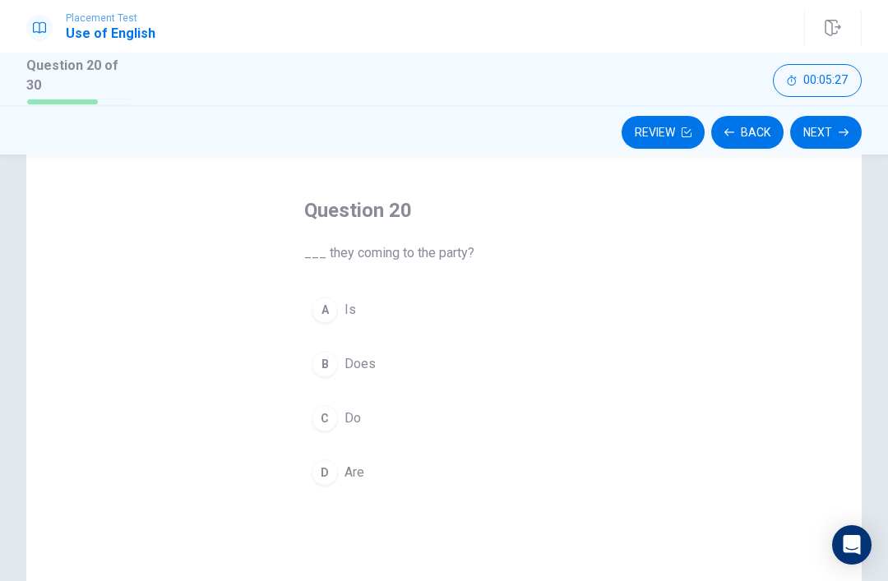
click at [335, 461] on div "D" at bounding box center [325, 473] width 26 height 26
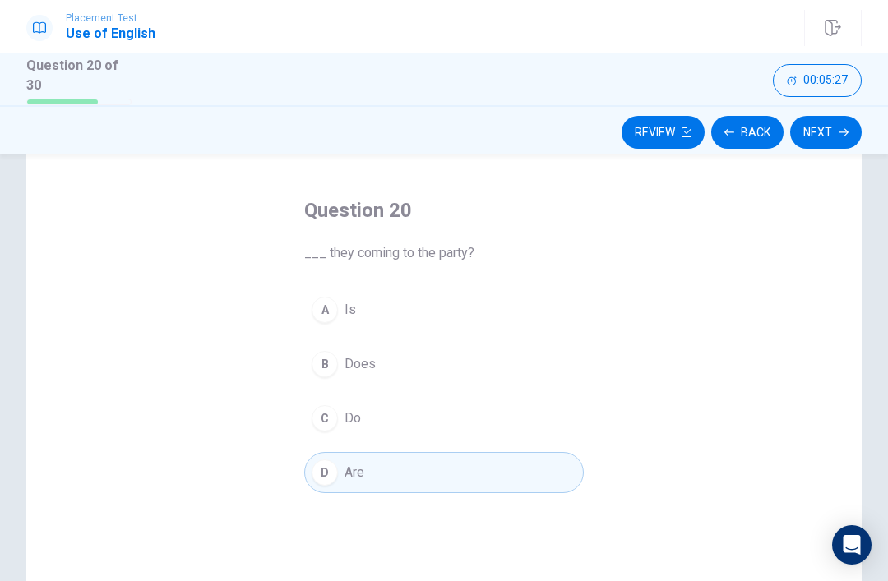
click at [846, 118] on button "Next" at bounding box center [826, 132] width 72 height 33
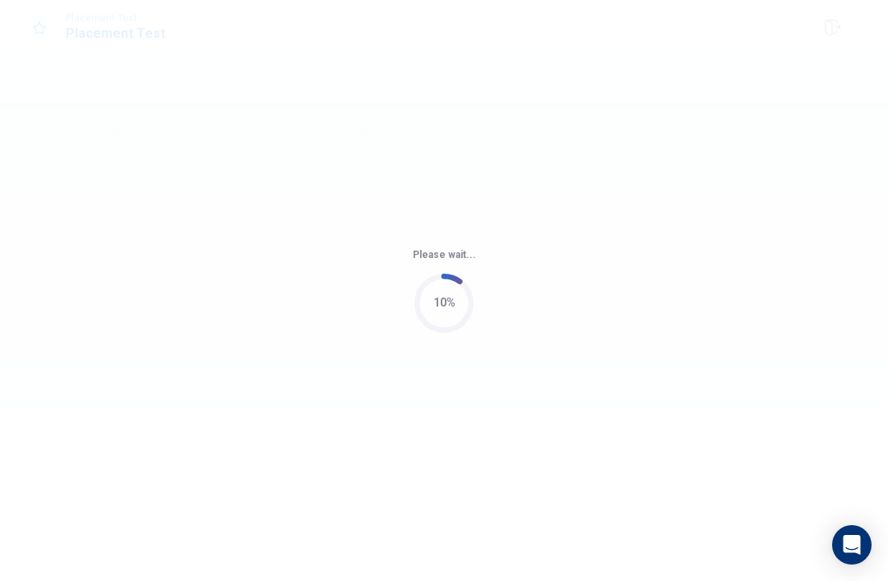
scroll to position [0, 0]
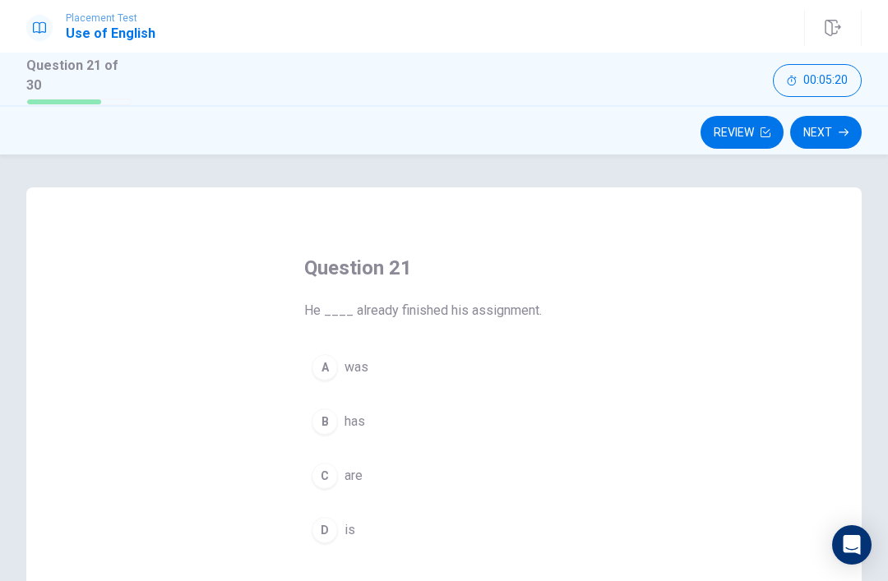
click at [326, 535] on div "D" at bounding box center [325, 530] width 26 height 26
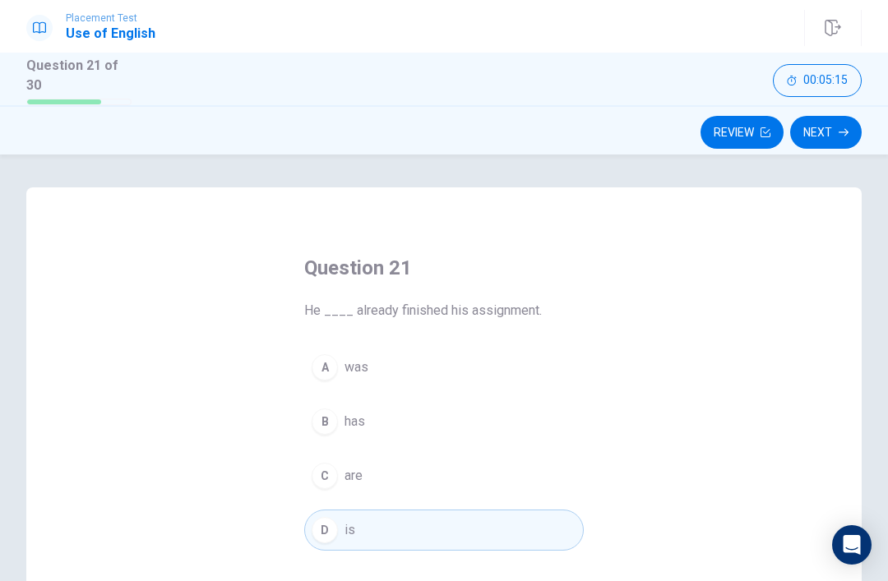
click at [336, 428] on button "B has" at bounding box center [444, 421] width 280 height 41
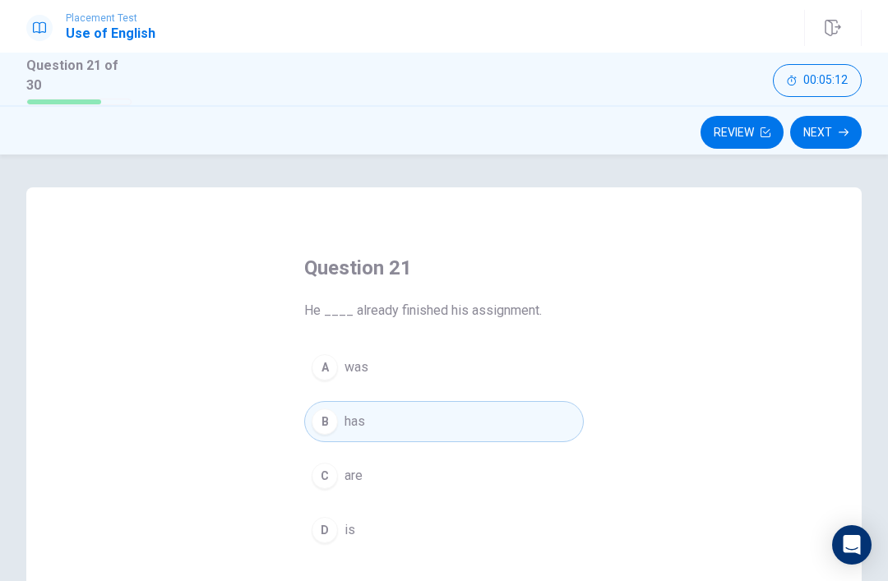
click at [760, 441] on div "Question 21 He ____ already finished his assignment. A was B has C are D is" at bounding box center [444, 474] width 836 height 572
click at [378, 520] on button "D is" at bounding box center [444, 530] width 280 height 41
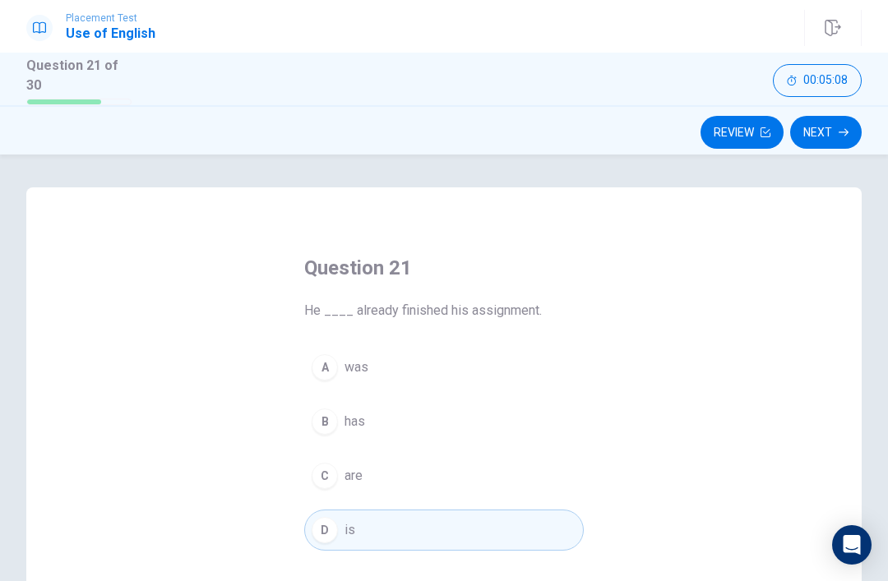
click at [350, 415] on span "has" at bounding box center [355, 422] width 21 height 20
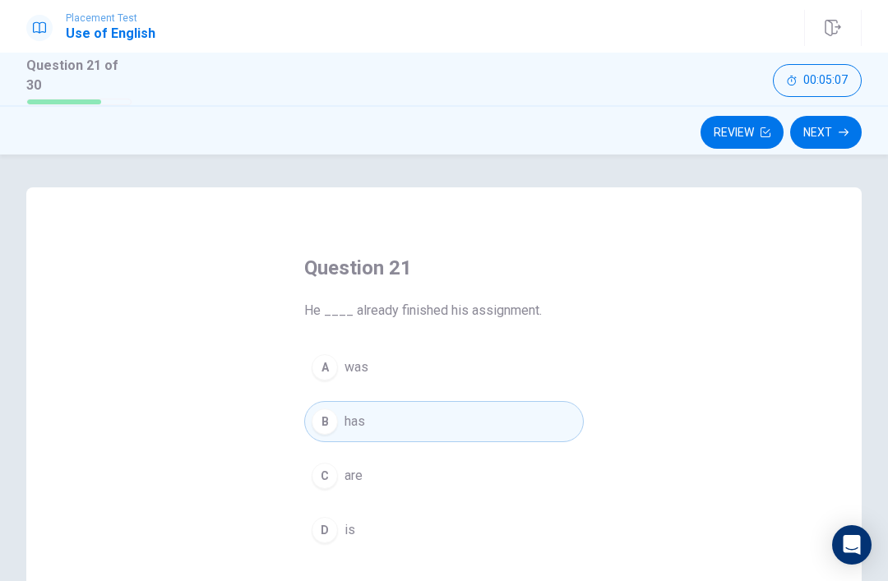
click at [824, 123] on button "Next" at bounding box center [826, 132] width 72 height 33
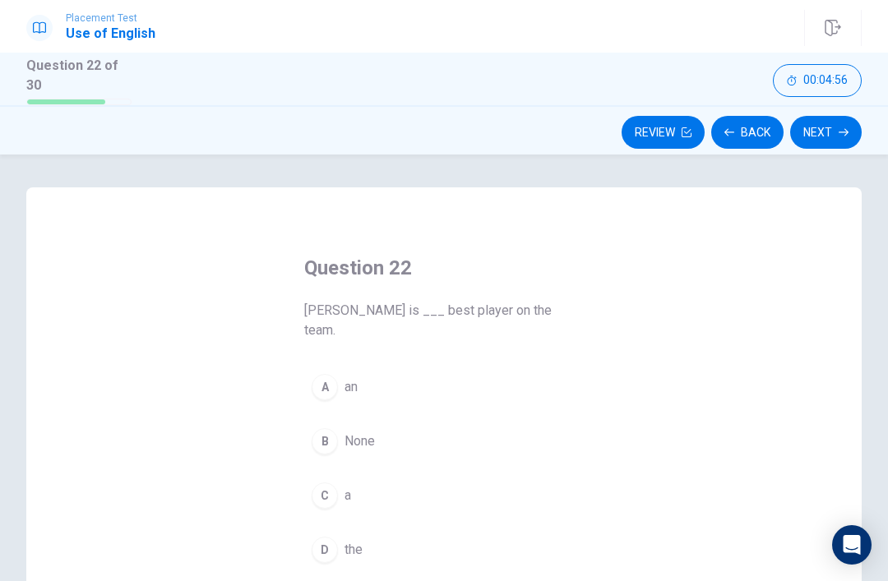
click at [345, 540] on span "the" at bounding box center [354, 550] width 18 height 20
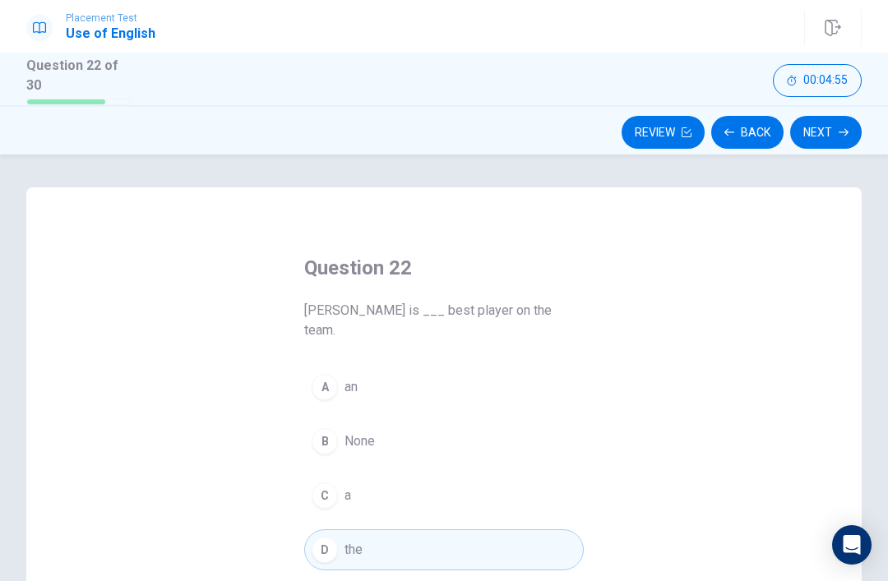
click at [827, 145] on button "Next" at bounding box center [826, 132] width 72 height 33
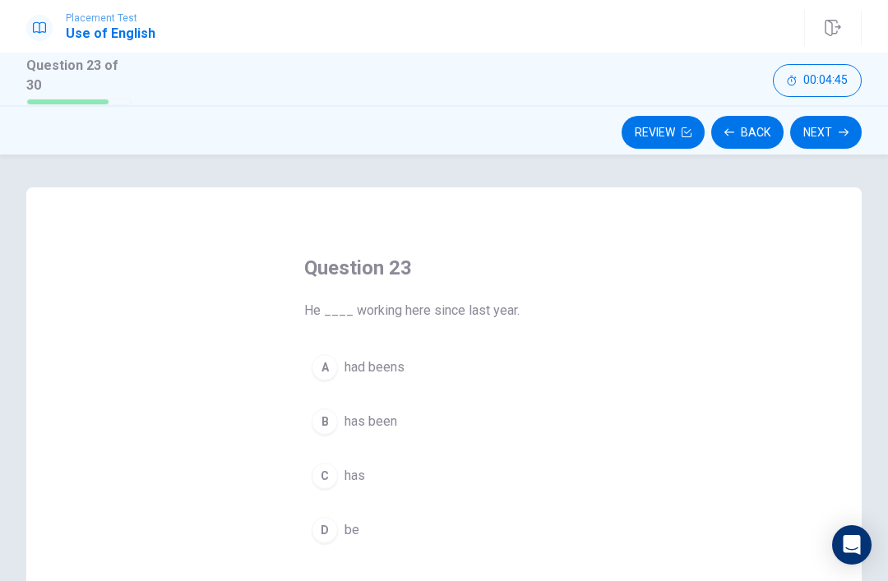
click at [331, 422] on div "B" at bounding box center [325, 422] width 26 height 26
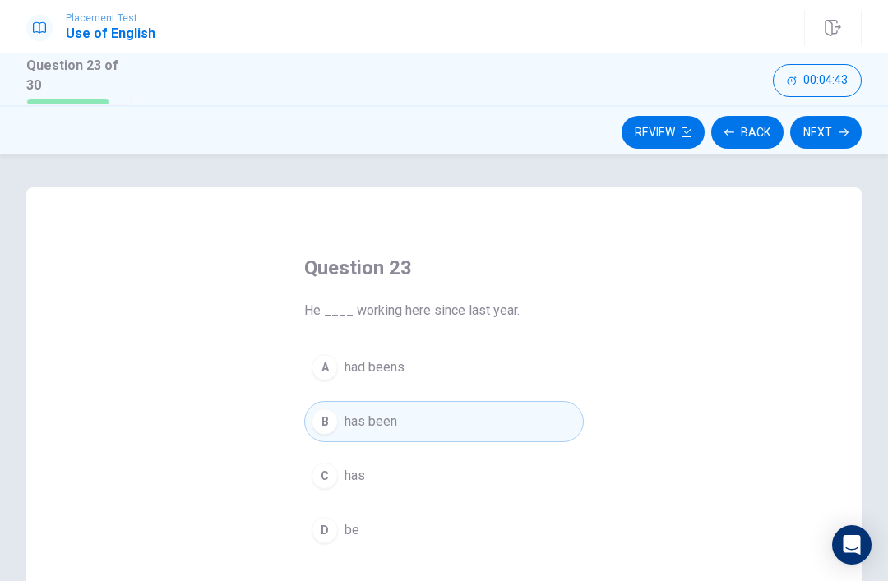
click at [824, 137] on button "Next" at bounding box center [826, 132] width 72 height 33
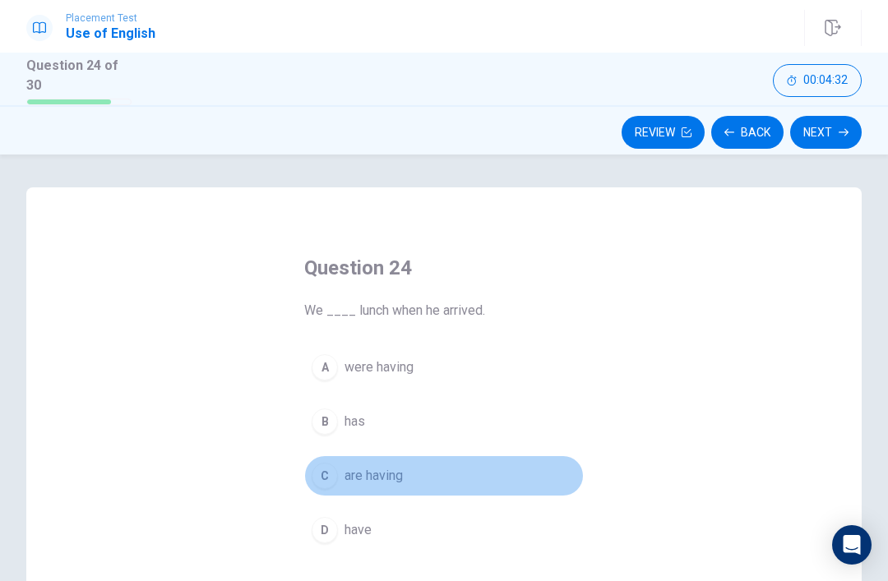
click at [344, 477] on button "C are having" at bounding box center [444, 476] width 280 height 41
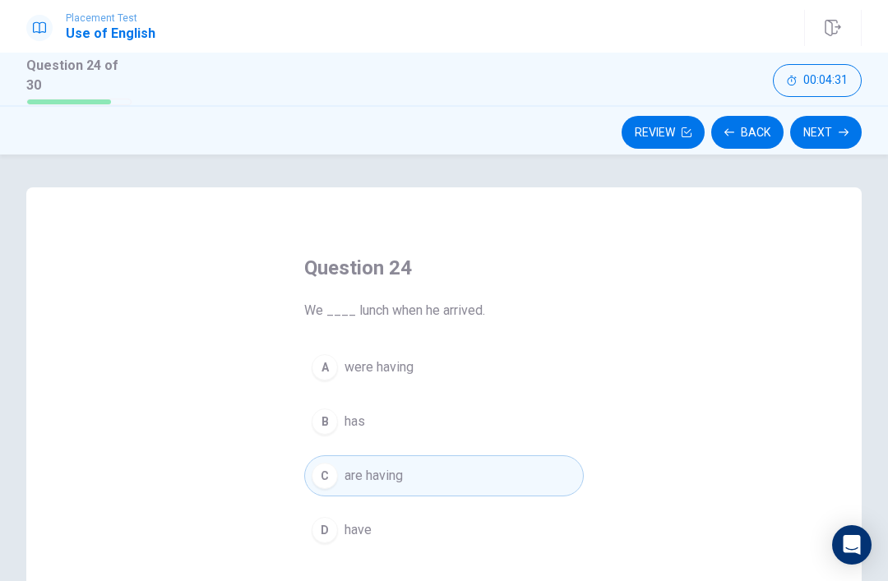
click at [827, 129] on button "Next" at bounding box center [826, 132] width 72 height 33
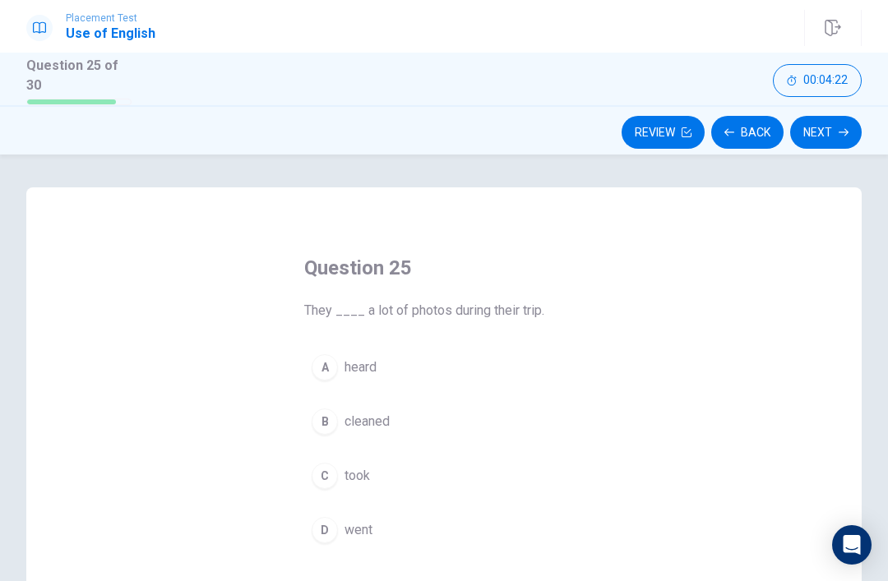
click at [341, 466] on button "C took" at bounding box center [444, 476] width 280 height 41
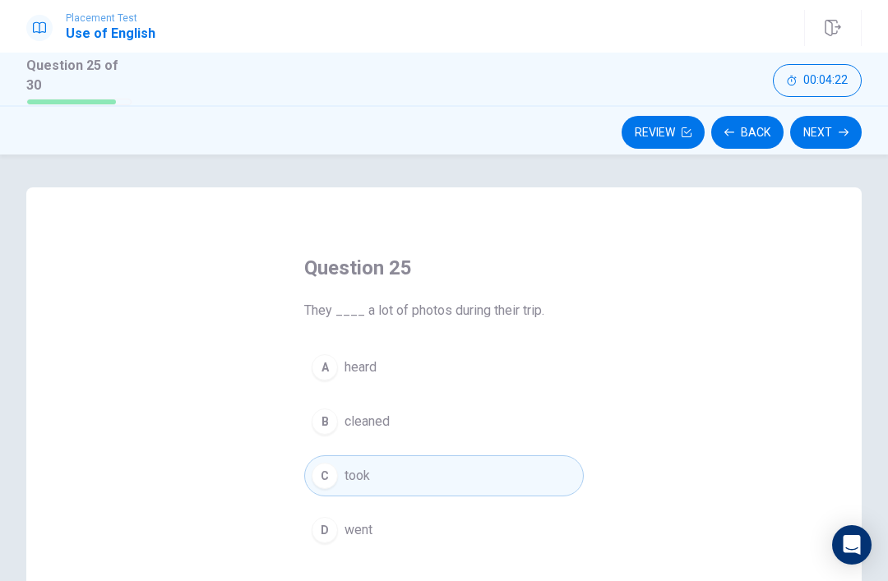
click at [824, 130] on button "Next" at bounding box center [826, 132] width 72 height 33
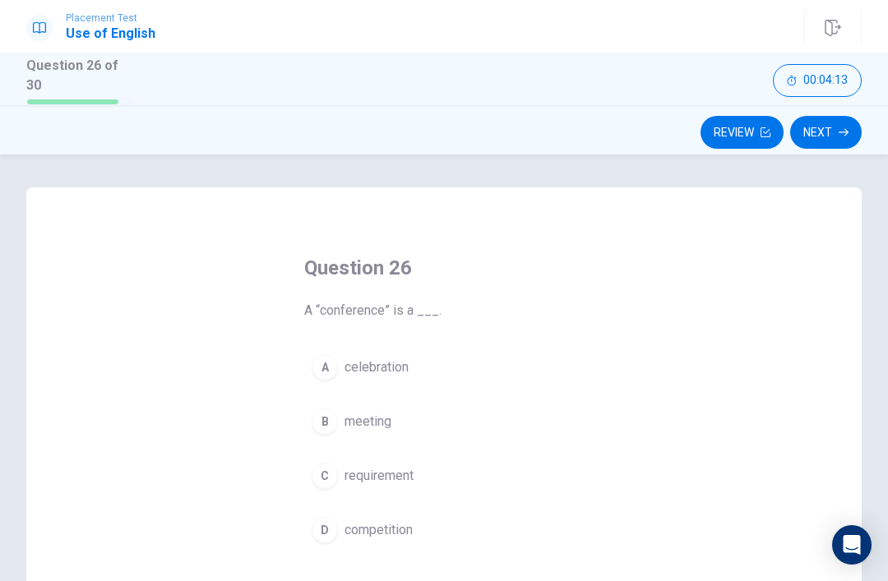
click at [841, 377] on div "Question 26 A “conference” is a ___. A celebration B meeting C requirement D co…" at bounding box center [444, 474] width 836 height 572
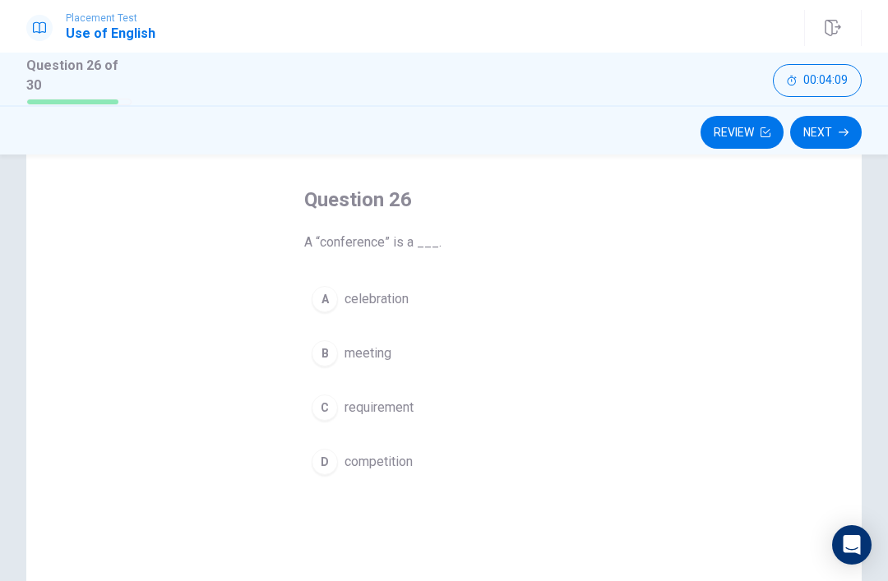
scroll to position [69, 0]
click at [338, 363] on button "B meeting" at bounding box center [444, 352] width 280 height 41
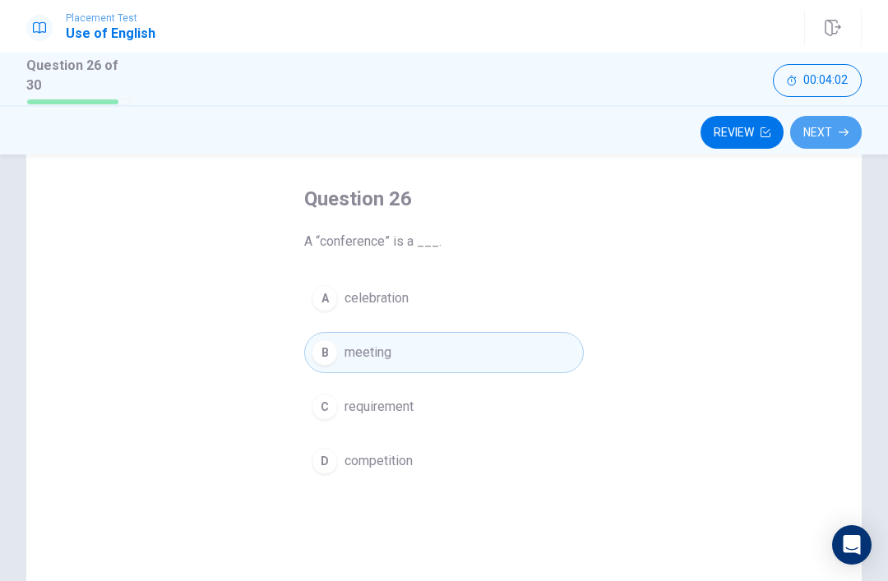
click at [836, 124] on button "Next" at bounding box center [826, 132] width 72 height 33
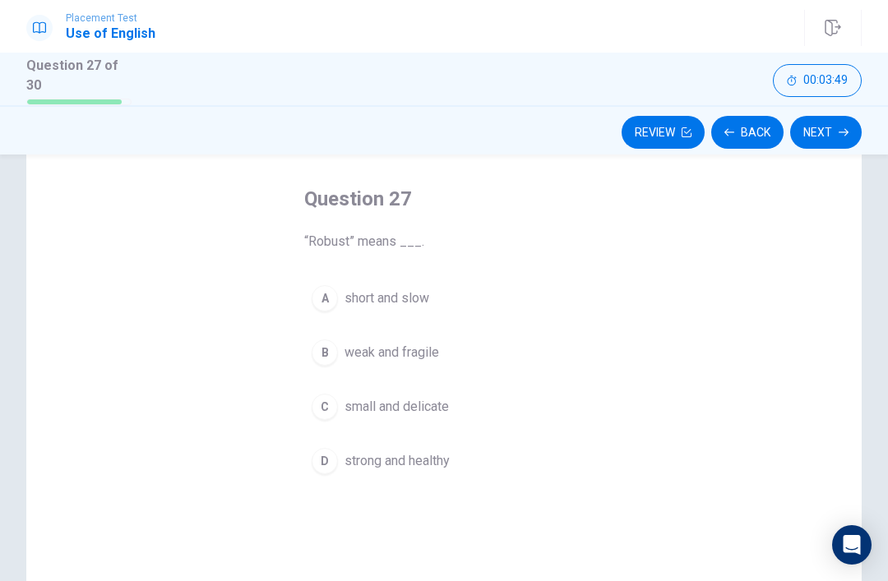
click at [326, 354] on div "B" at bounding box center [325, 353] width 26 height 26
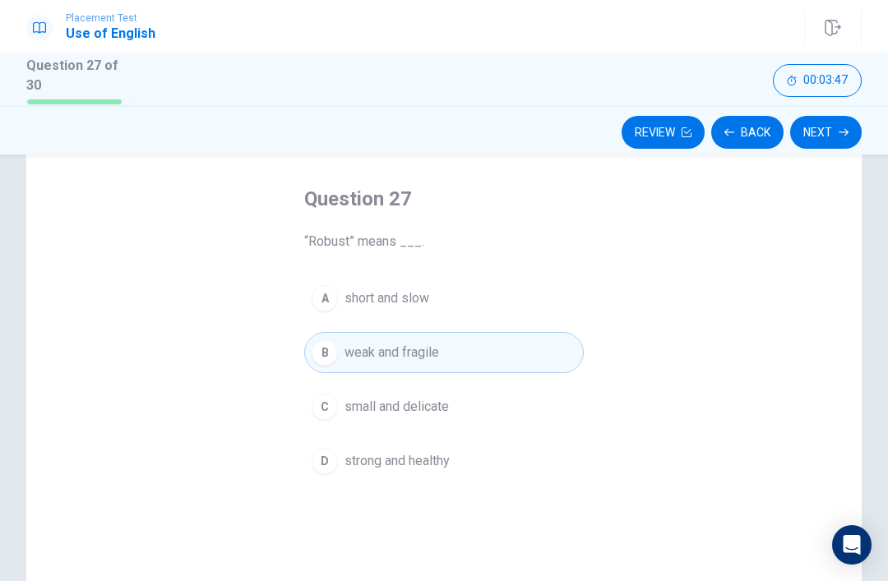
click at [831, 129] on button "Next" at bounding box center [826, 132] width 72 height 33
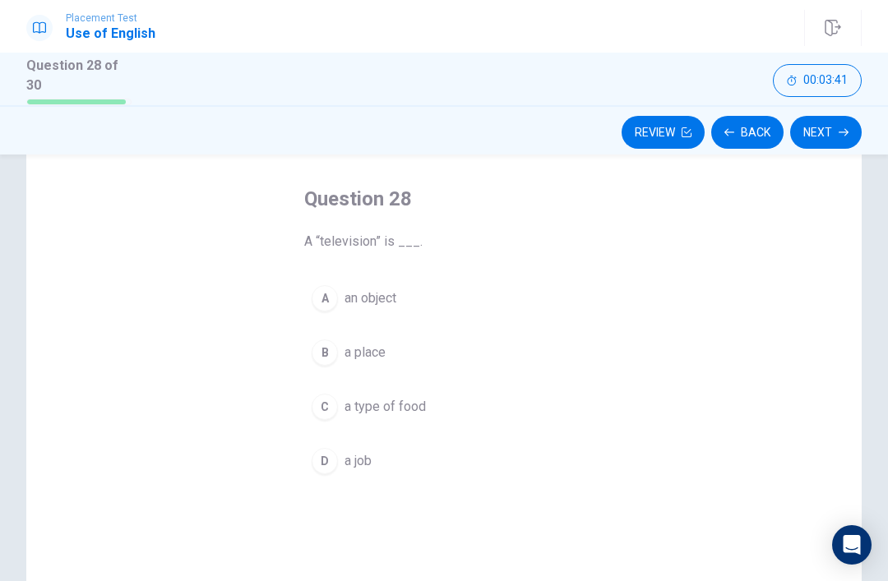
click at [324, 278] on button "A an object" at bounding box center [444, 298] width 280 height 41
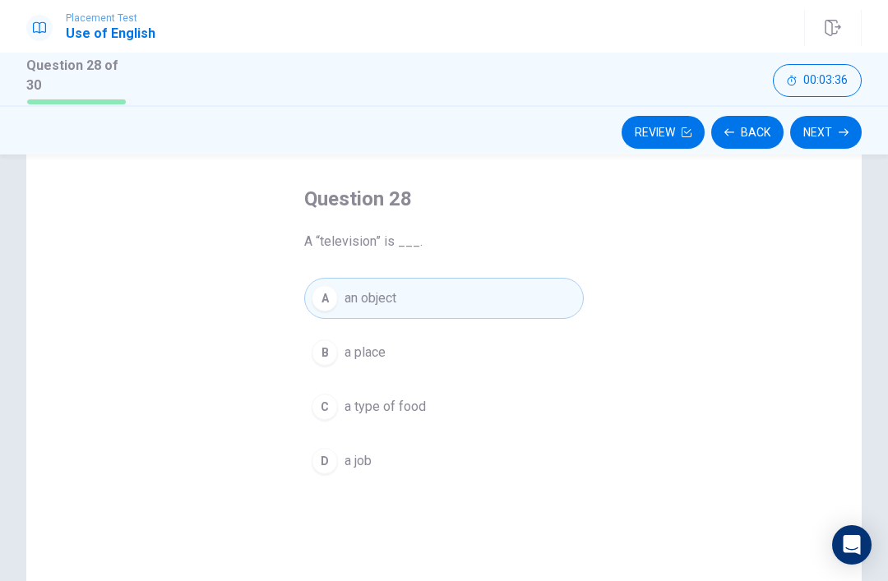
click at [832, 131] on button "Next" at bounding box center [826, 132] width 72 height 33
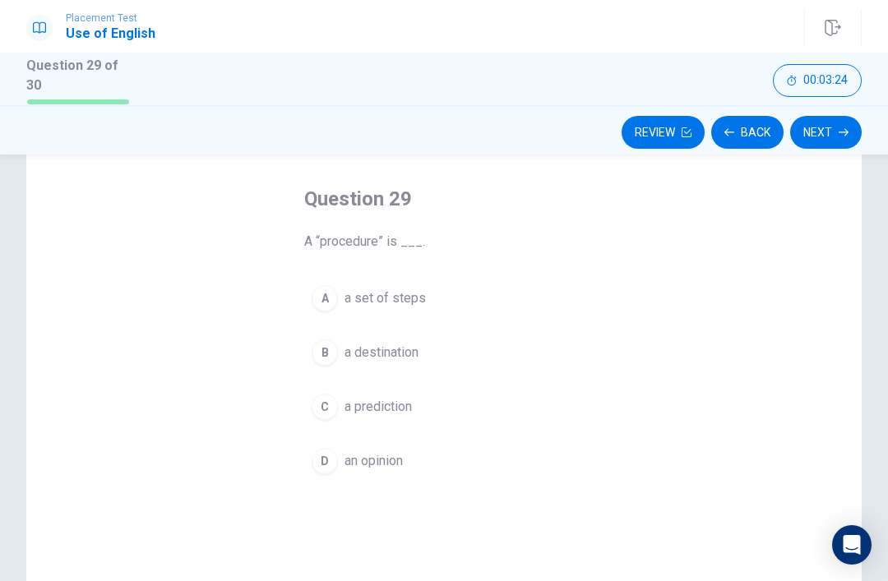
click at [401, 299] on span "a set of steps" at bounding box center [385, 299] width 81 height 20
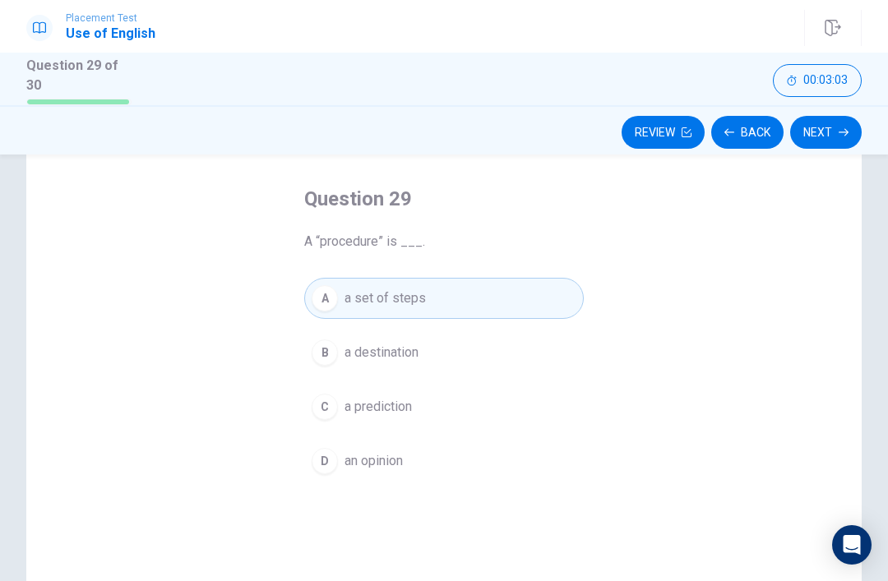
click at [396, 398] on span "a prediction" at bounding box center [378, 407] width 67 height 20
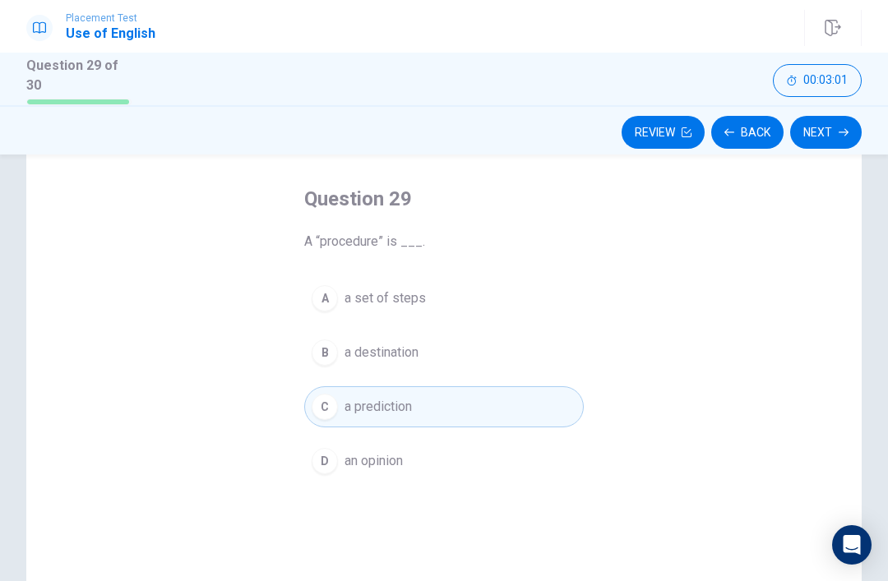
click at [466, 460] on button "D an opinion" at bounding box center [444, 461] width 280 height 41
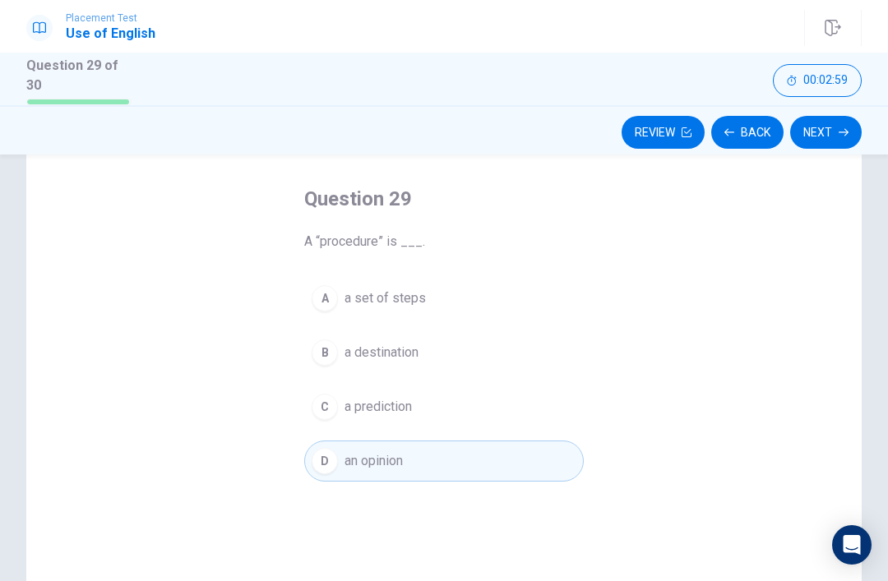
click at [433, 342] on button "B a destination" at bounding box center [444, 352] width 280 height 41
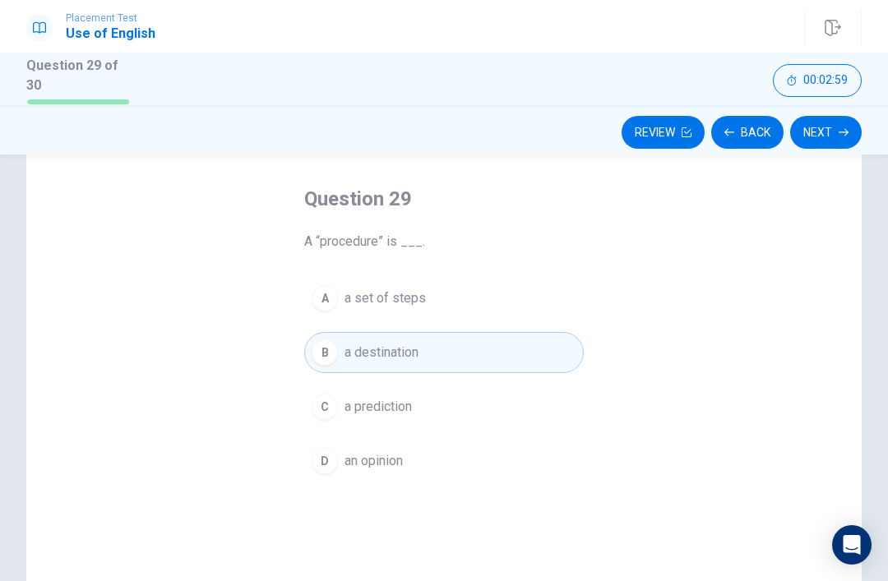
click at [844, 121] on button "Next" at bounding box center [826, 132] width 72 height 33
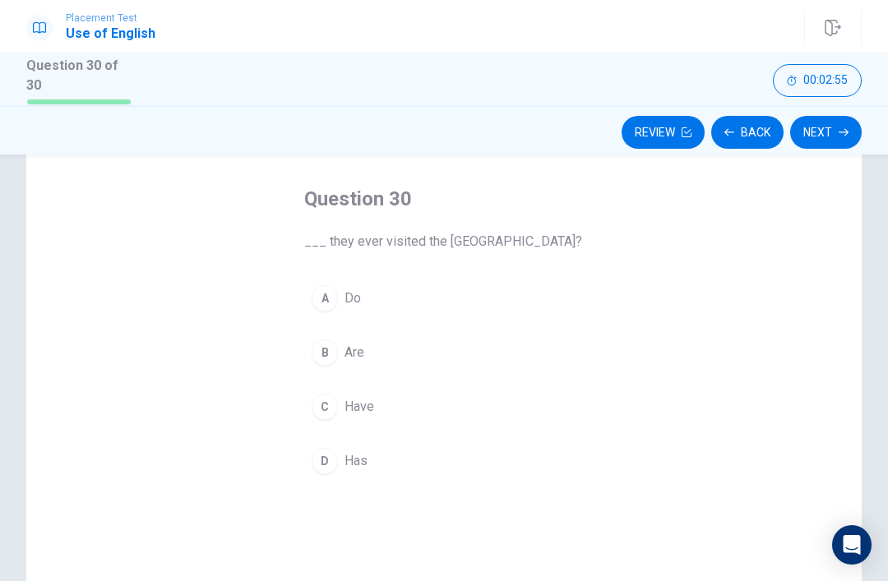
click at [314, 342] on div "B" at bounding box center [325, 353] width 26 height 26
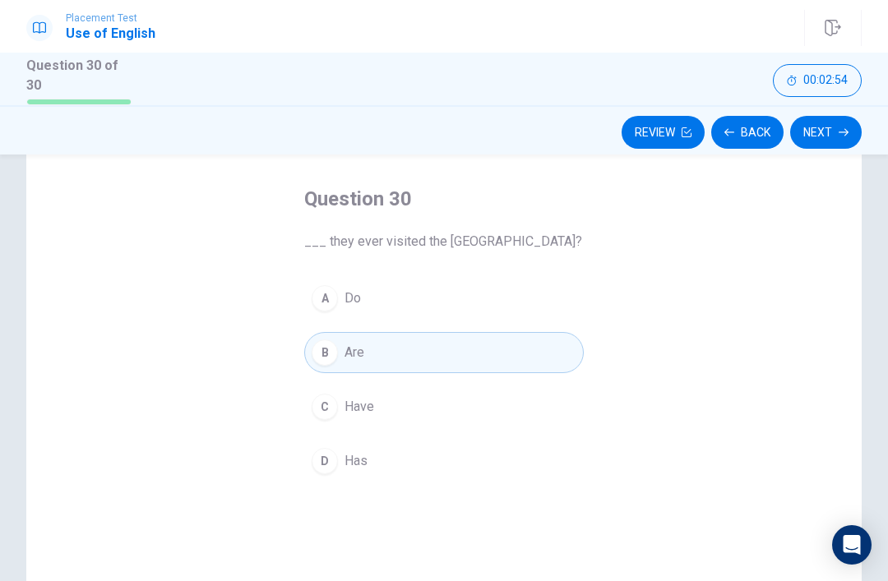
click at [839, 127] on icon "button" at bounding box center [844, 132] width 10 height 10
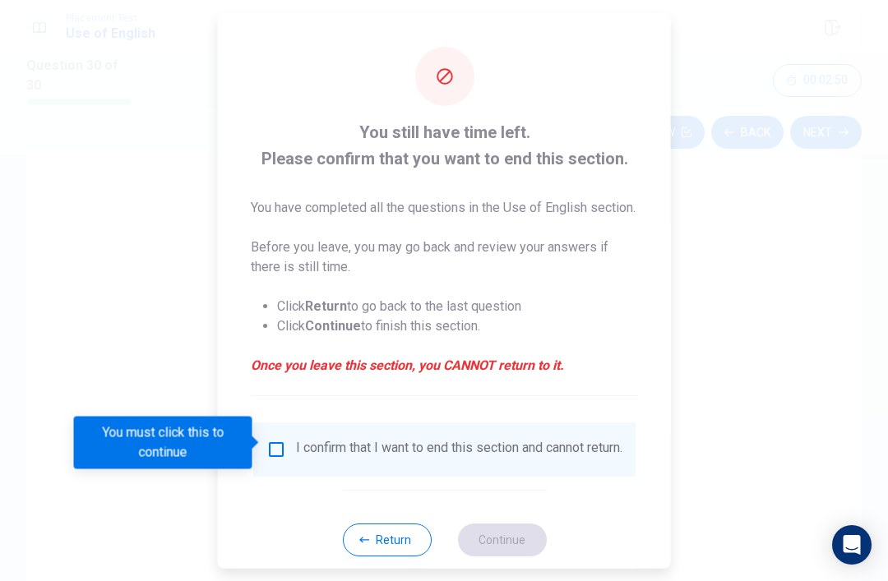
click at [282, 441] on input "You must click this to continue" at bounding box center [276, 449] width 20 height 20
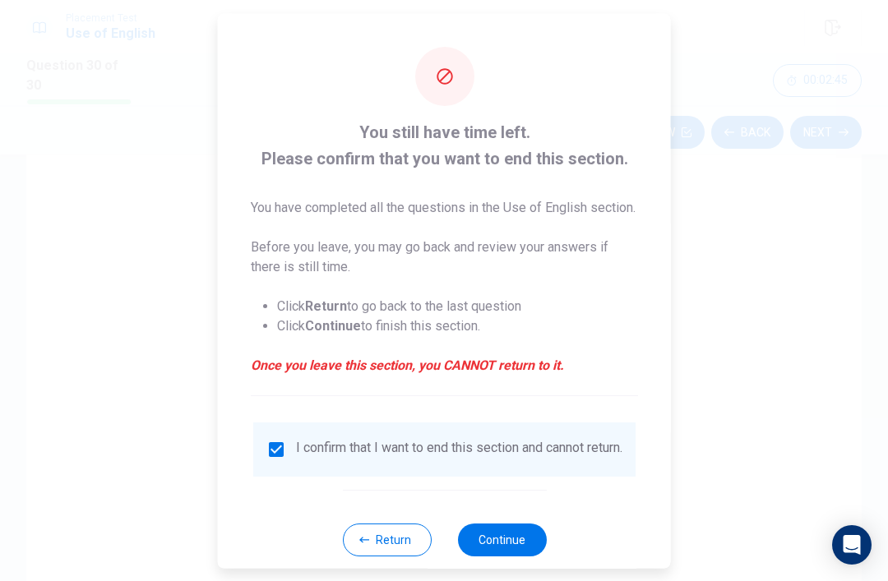
click at [512, 541] on button "Continue" at bounding box center [501, 539] width 89 height 33
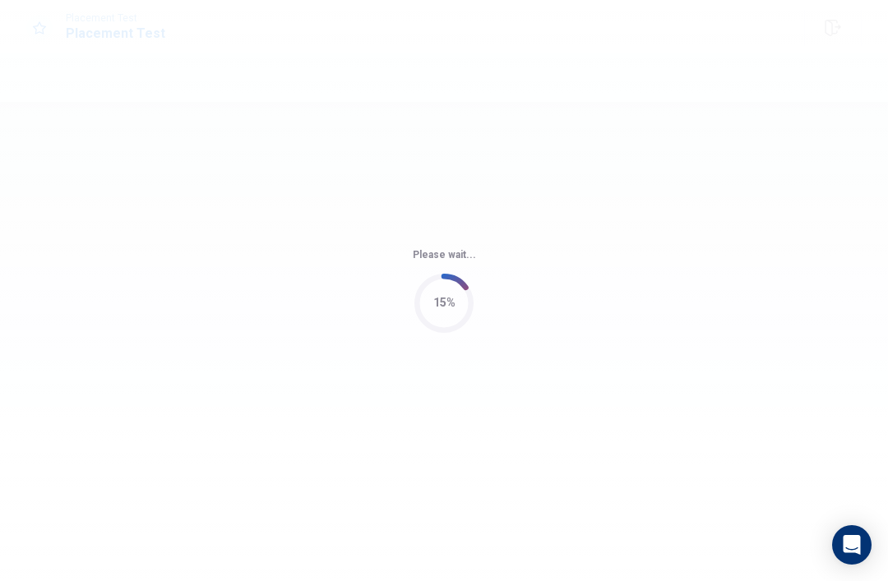
scroll to position [0, 0]
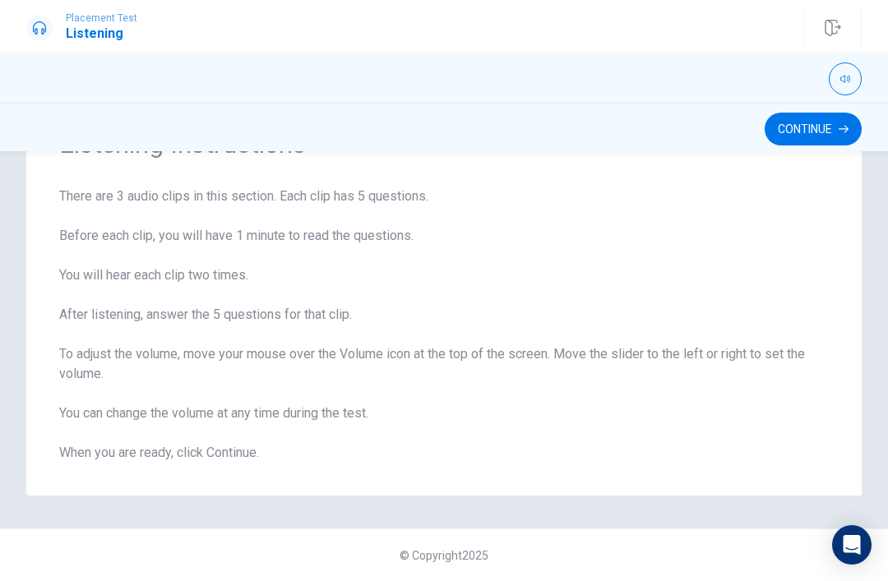
click at [813, 137] on button "Continue" at bounding box center [813, 129] width 97 height 33
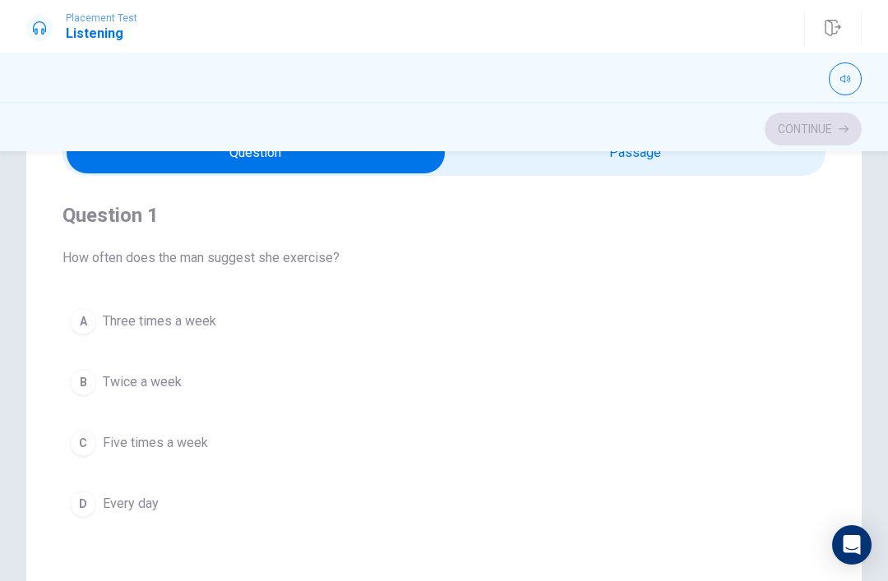
scroll to position [90, 0]
click at [841, 76] on icon "button" at bounding box center [846, 79] width 10 height 10
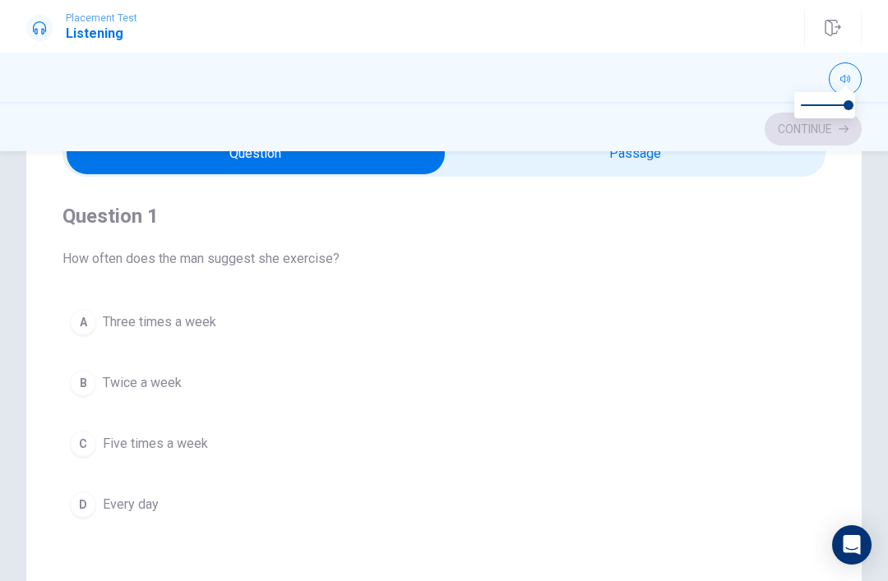
click at [854, 75] on button "button" at bounding box center [845, 79] width 33 height 33
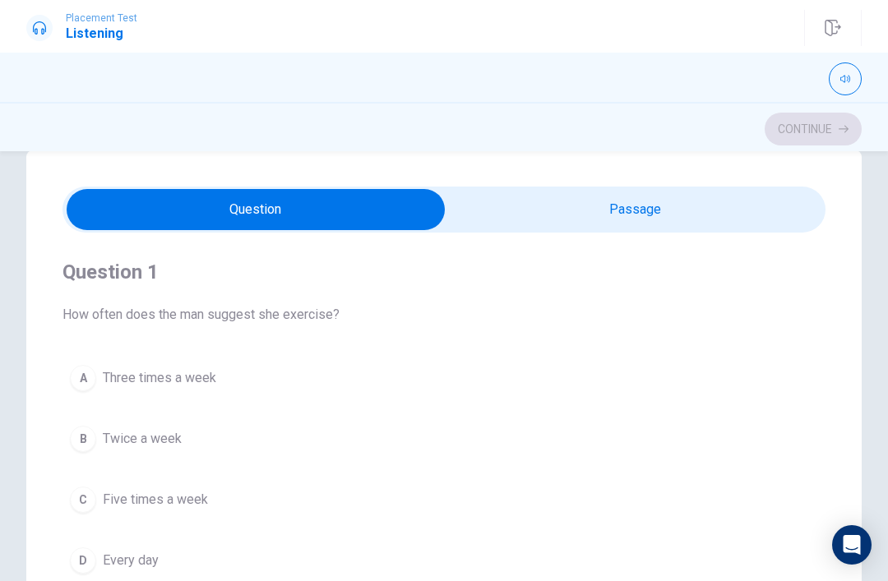
scroll to position [32, 0]
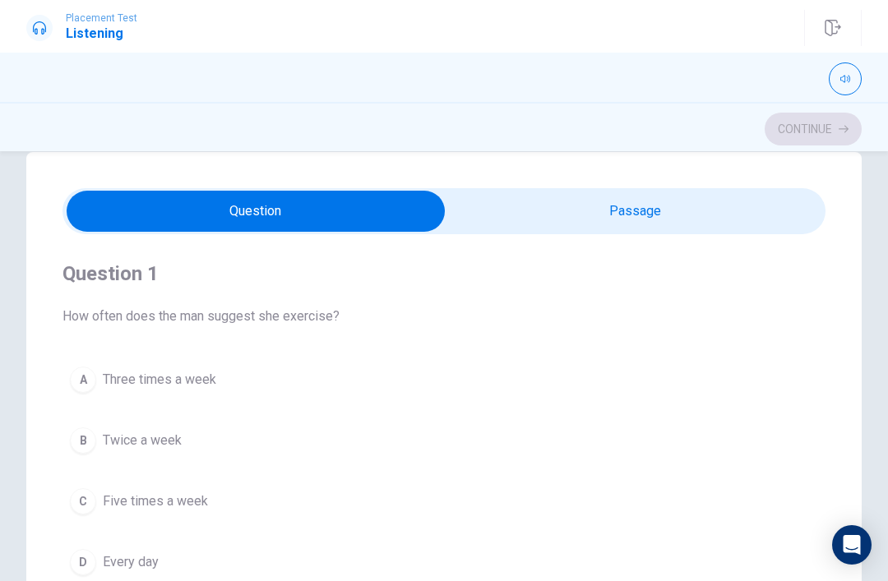
type input "3"
click at [732, 211] on input "checkbox" at bounding box center [255, 211] width 1145 height 41
checkbox input "true"
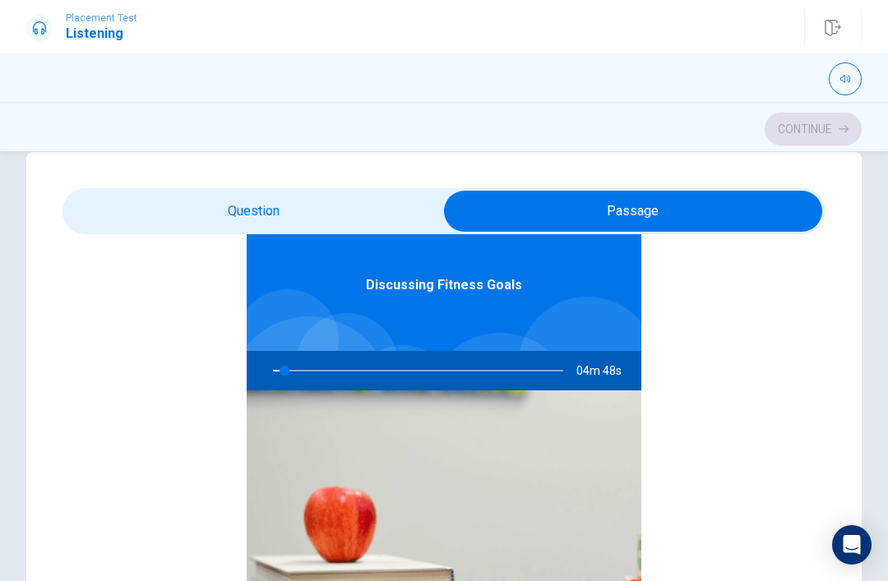
type input "4"
click at [432, 214] on input "checkbox" at bounding box center [633, 211] width 1145 height 41
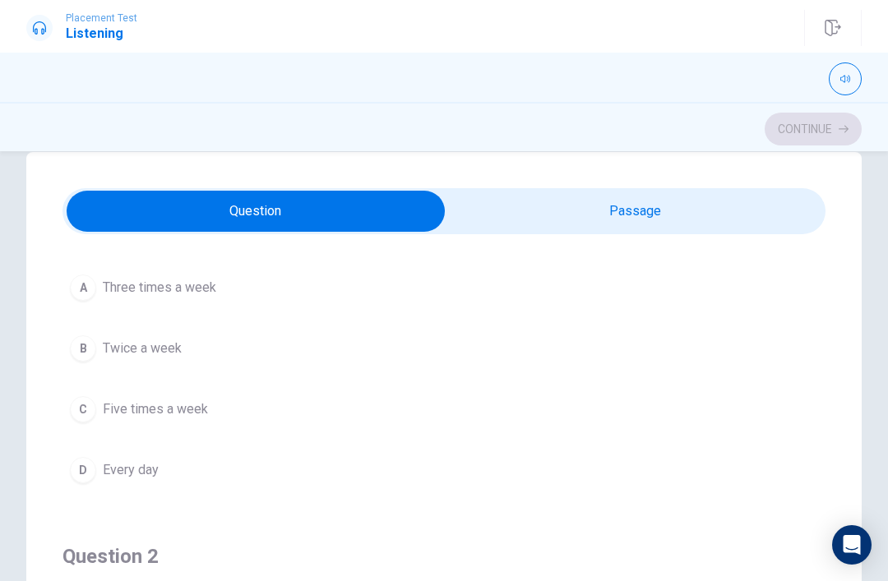
click at [776, 340] on button "B Twice a week" at bounding box center [444, 348] width 763 height 41
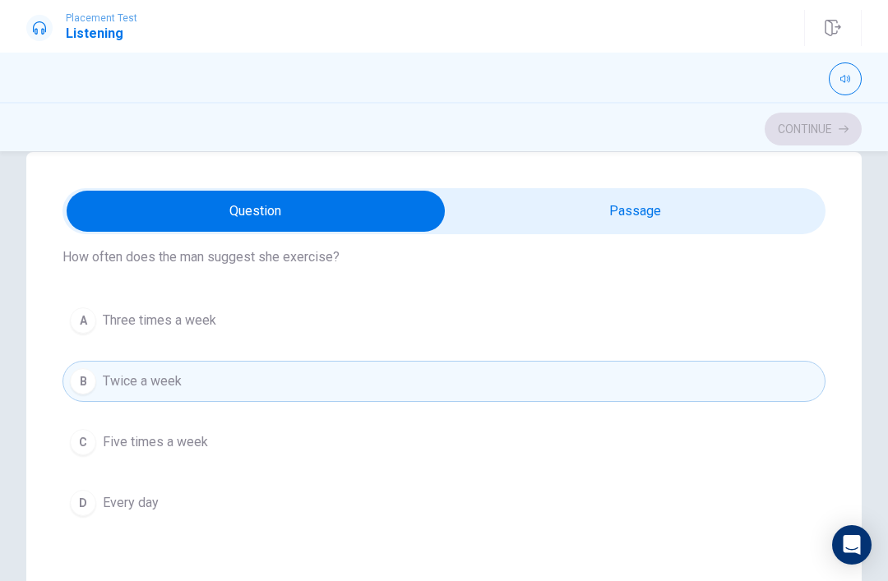
scroll to position [55, 0]
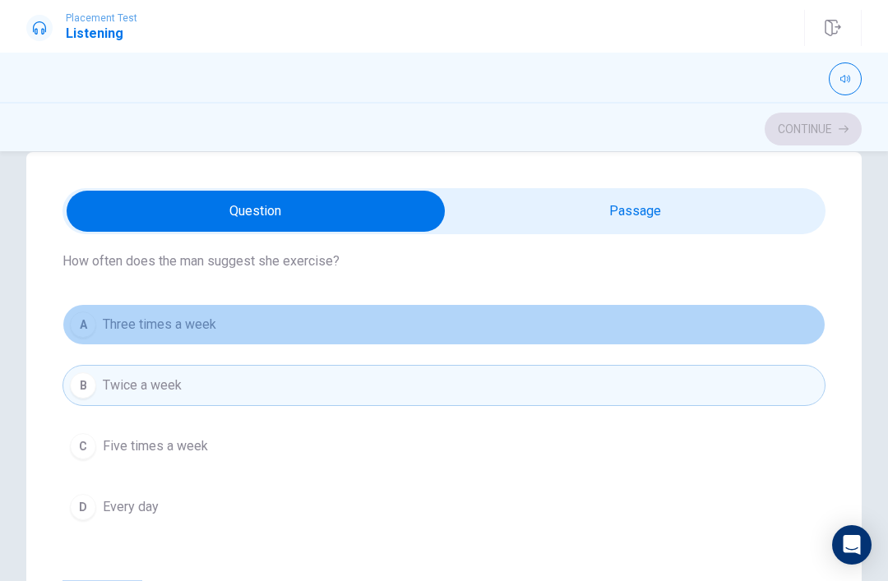
click at [813, 336] on button "A Three times a week" at bounding box center [444, 324] width 763 height 41
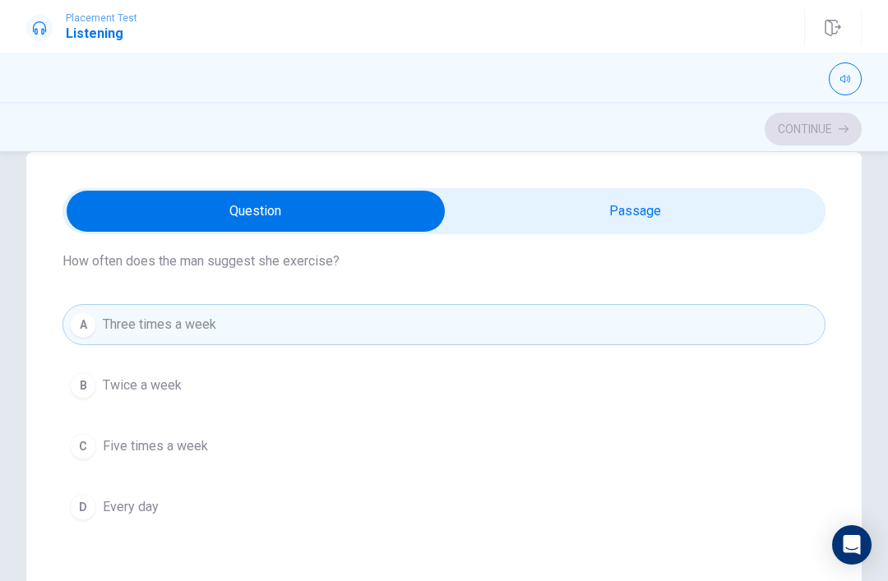
click at [730, 230] on input "checkbox" at bounding box center [255, 211] width 1145 height 41
checkbox input "true"
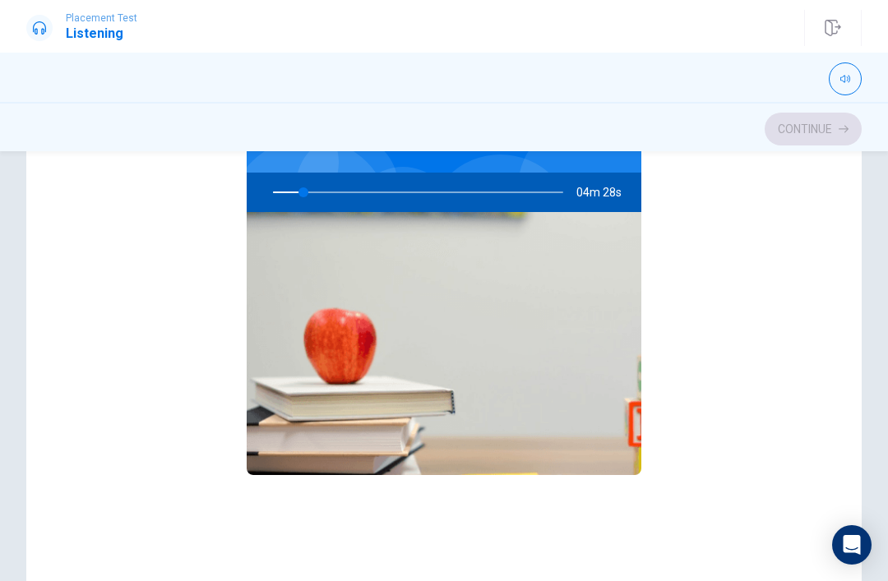
scroll to position [214, 0]
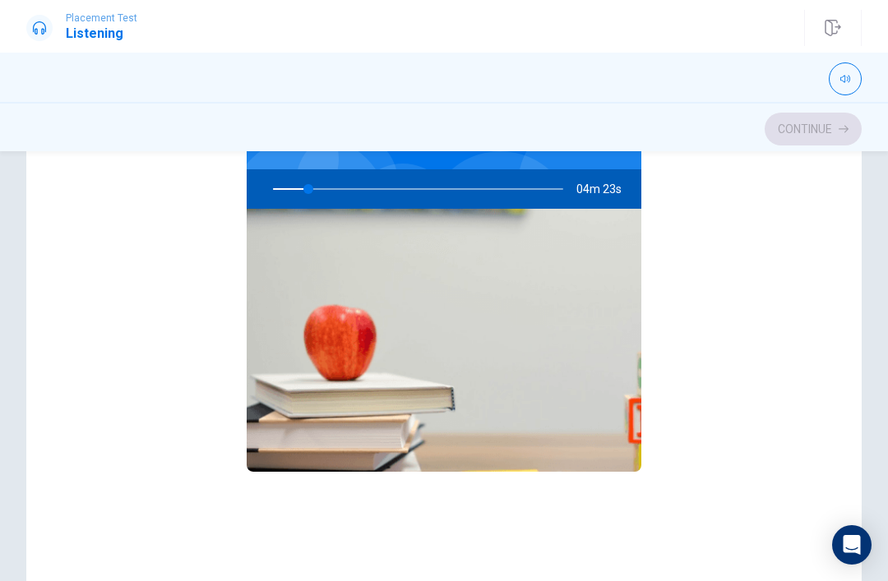
click at [281, 192] on div at bounding box center [414, 188] width 323 height 39
click at [285, 192] on div at bounding box center [414, 188] width 323 height 39
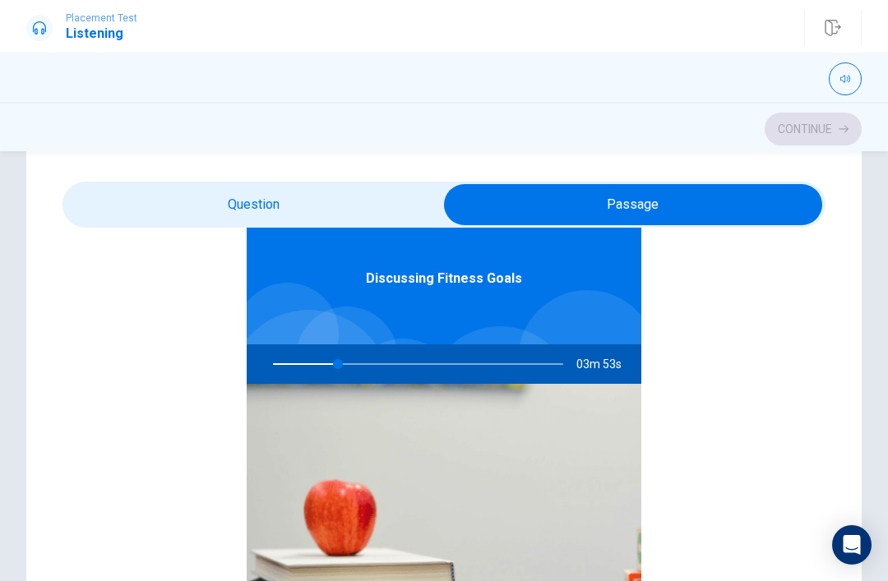
scroll to position [39, 0]
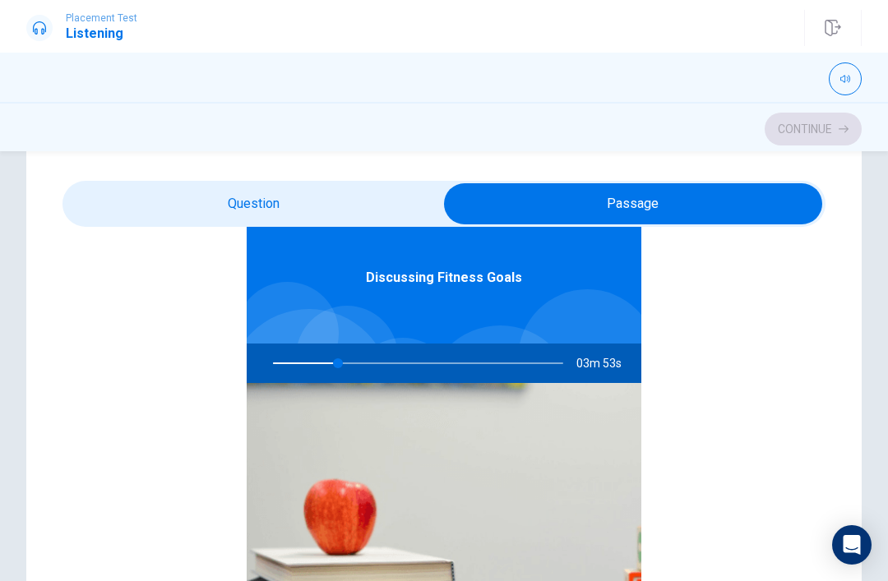
click at [819, 507] on div "Discussing Fitness Goals 03m 53s" at bounding box center [444, 452] width 763 height 635
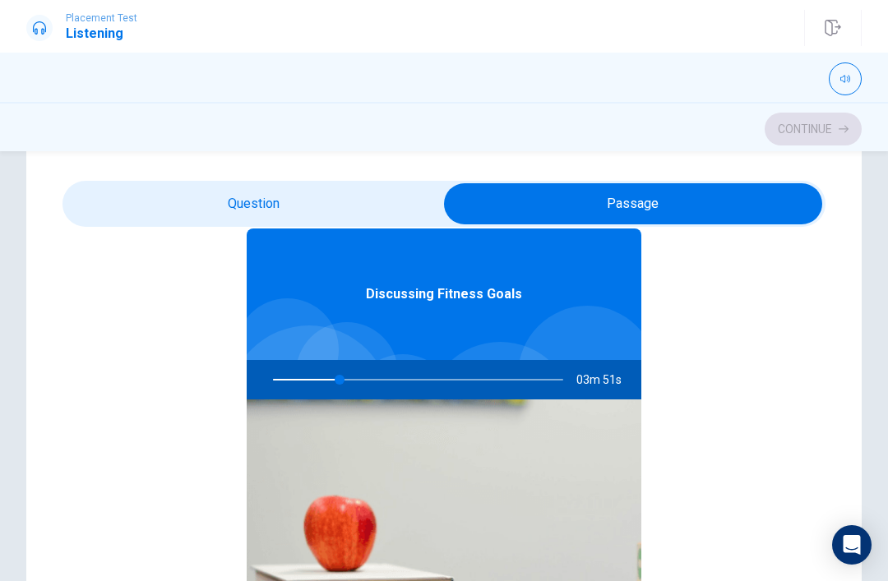
scroll to position [75, 0]
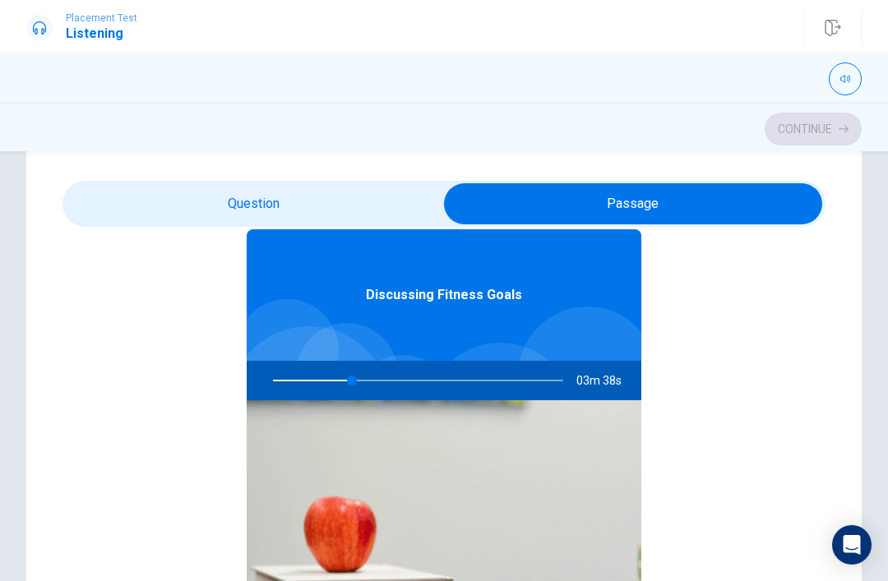
click at [733, 415] on div "Discussing Fitness Goals 03m 38s" at bounding box center [444, 469] width 763 height 635
type input "29"
click at [375, 196] on input "checkbox" at bounding box center [633, 203] width 1145 height 41
checkbox input "false"
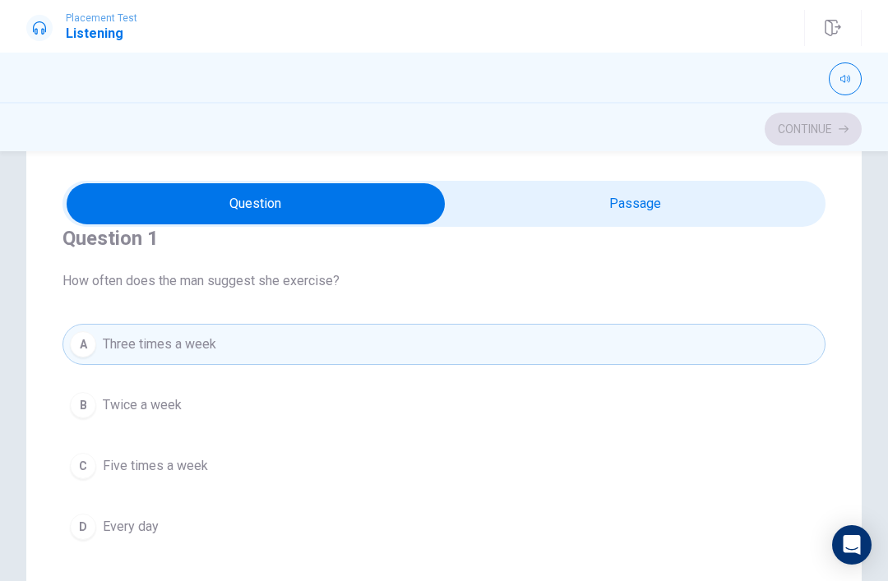
scroll to position [26, 0]
type input "32"
click at [650, 211] on input "checkbox" at bounding box center [255, 203] width 1145 height 41
checkbox input "true"
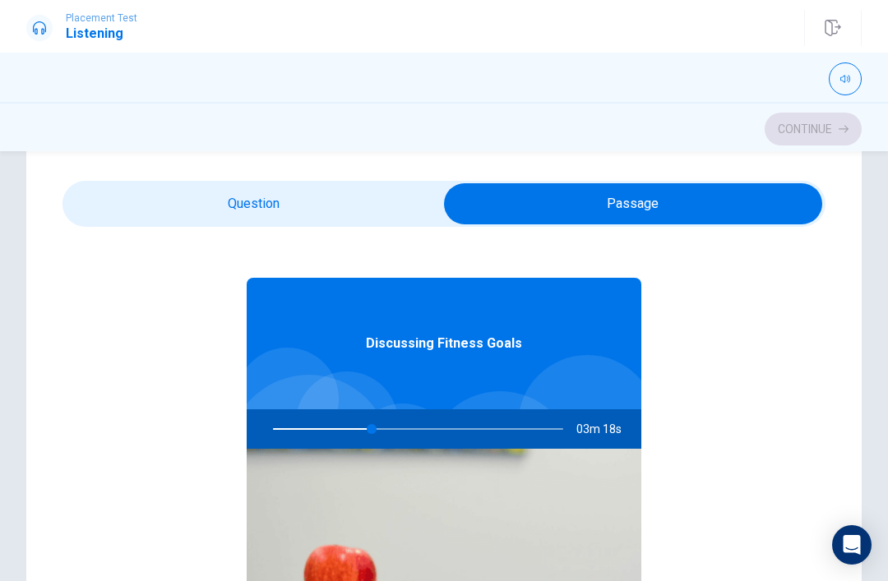
click at [769, 354] on div "Discussing Fitness Goals 03m 18s" at bounding box center [444, 518] width 763 height 635
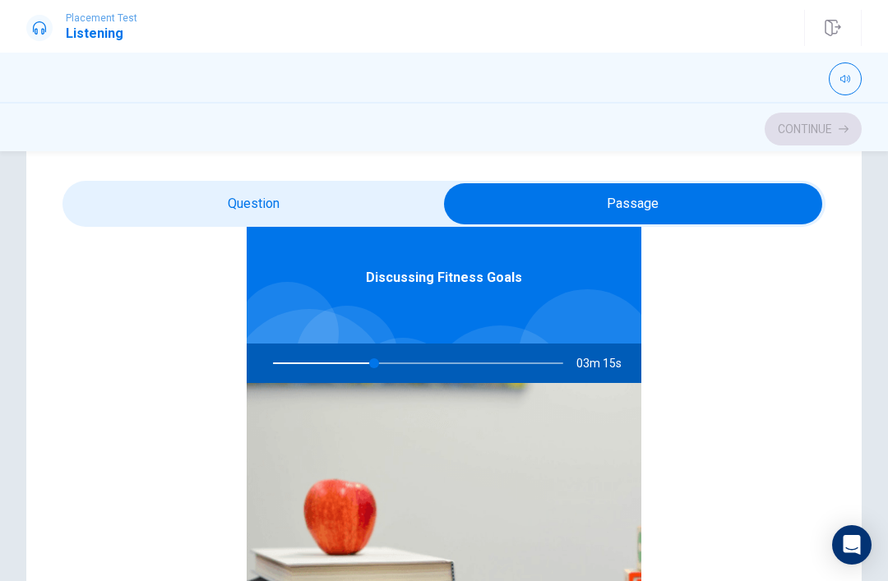
scroll to position [92, 0]
click at [471, 288] on div "Discussing Fitness Goals" at bounding box center [444, 278] width 395 height 132
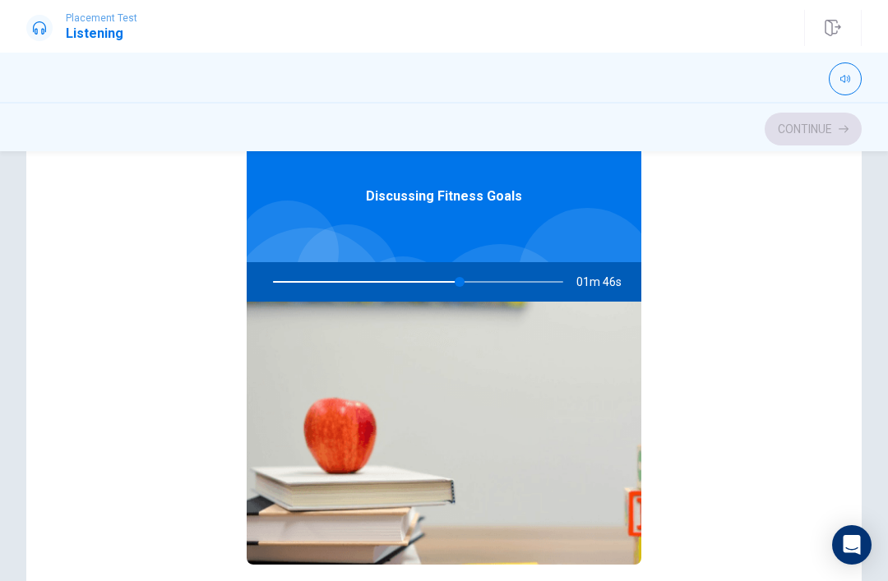
scroll to position [201, 0]
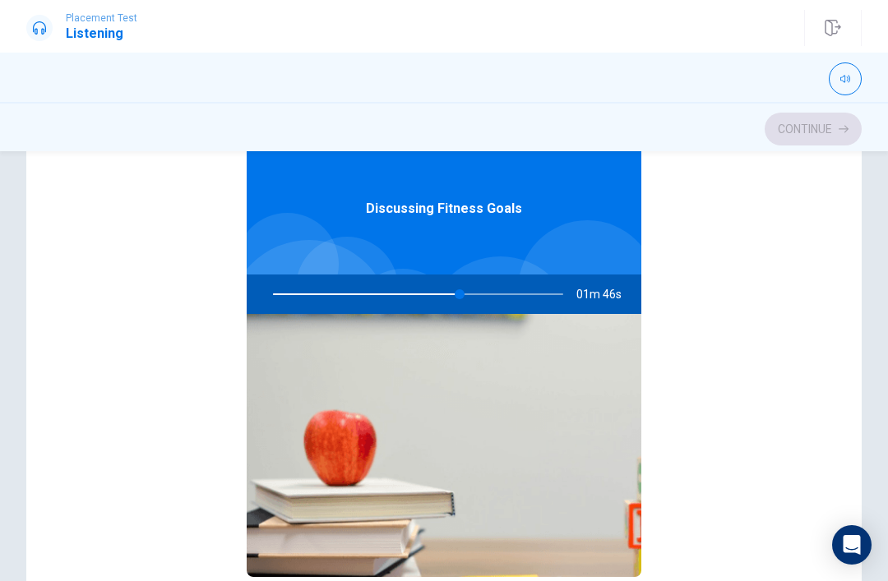
click at [840, 76] on button "button" at bounding box center [845, 79] width 33 height 33
type input "64"
type input "0"
click at [797, 100] on span at bounding box center [801, 105] width 10 height 10
type input "64"
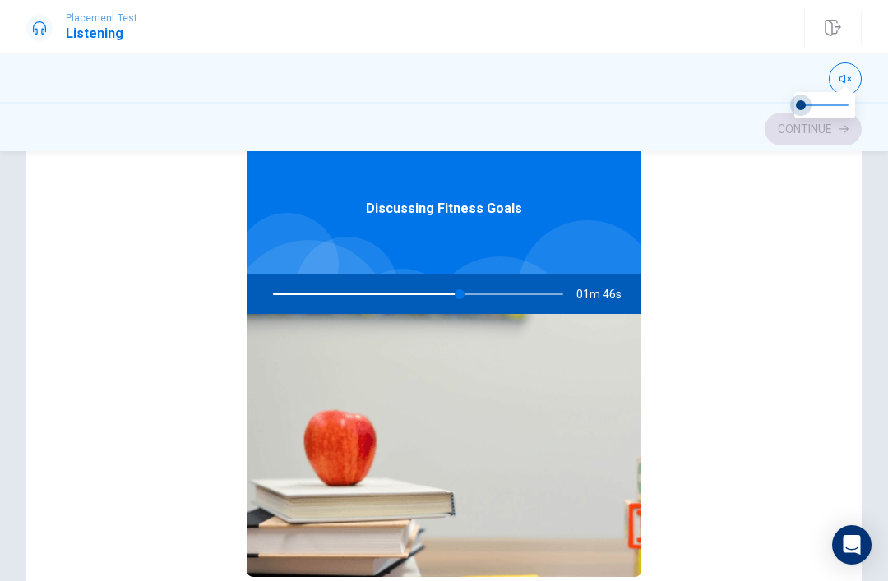
type input "0.2"
type input "64"
type input "0.4"
type input "64"
type input "0.6"
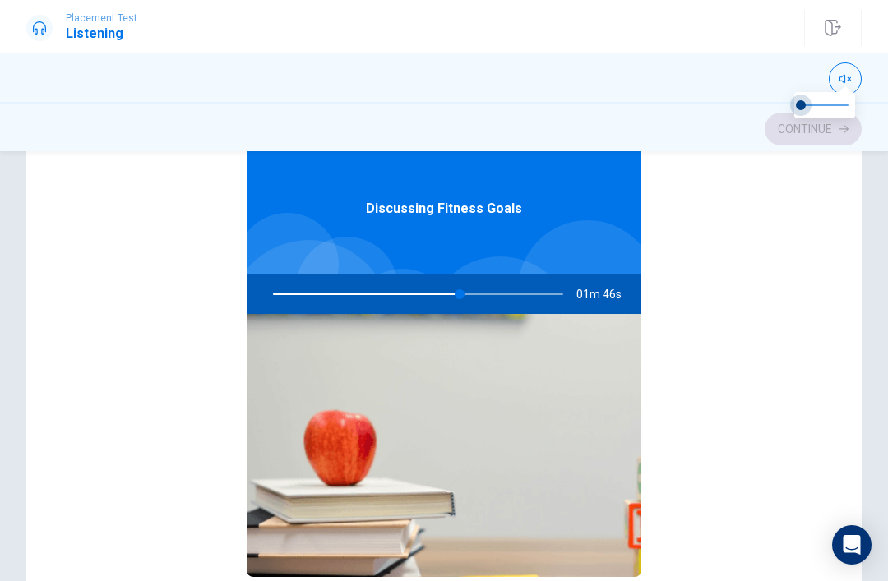
type input "64"
type input "0.8"
type input "64"
type input "1"
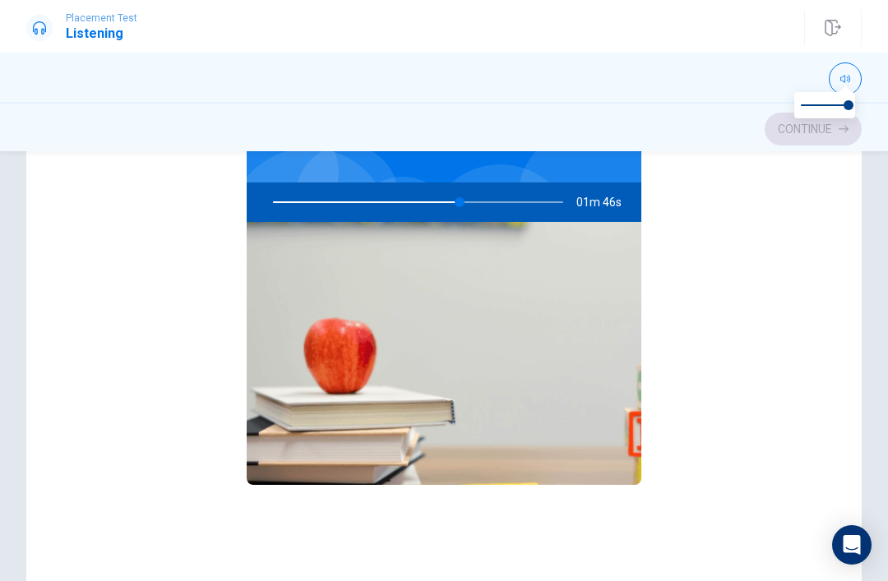
scroll to position [92, 0]
type input "64"
type input "0.8"
type input "64"
type input "0.6"
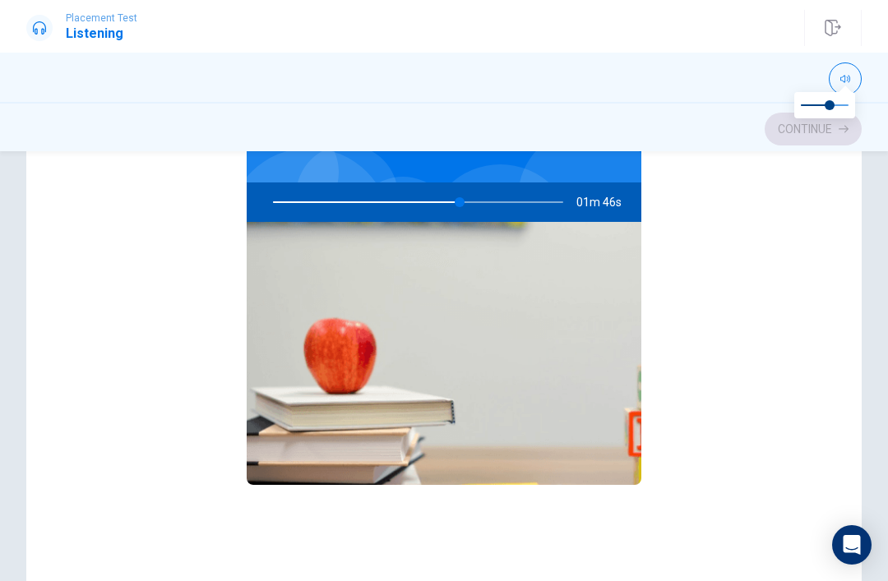
type input "64"
type input "0.5"
type input "64"
type input "0.6"
type input "64"
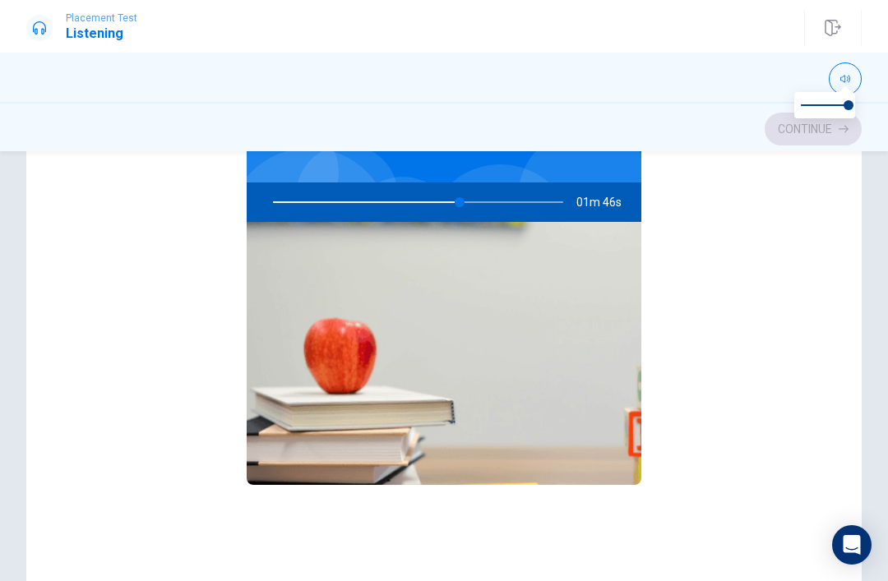
type input "1"
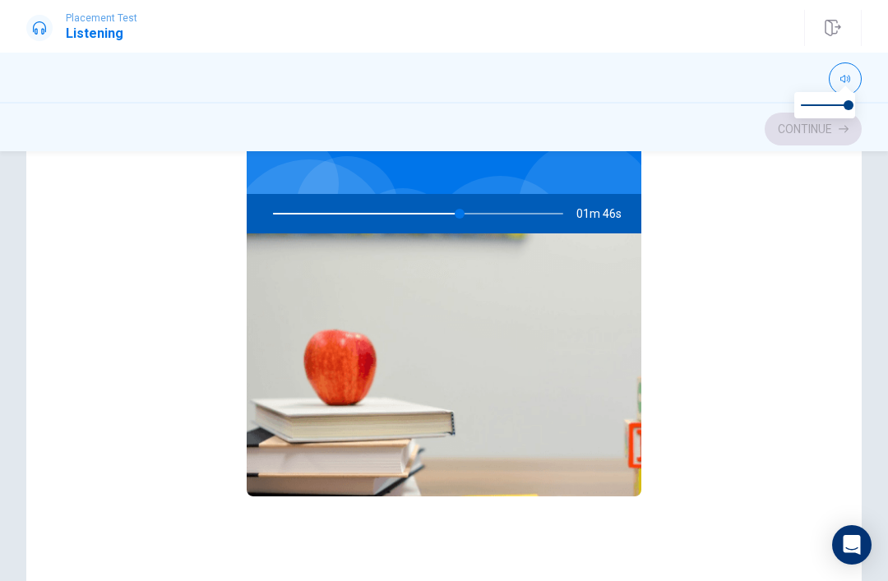
scroll to position [192, 0]
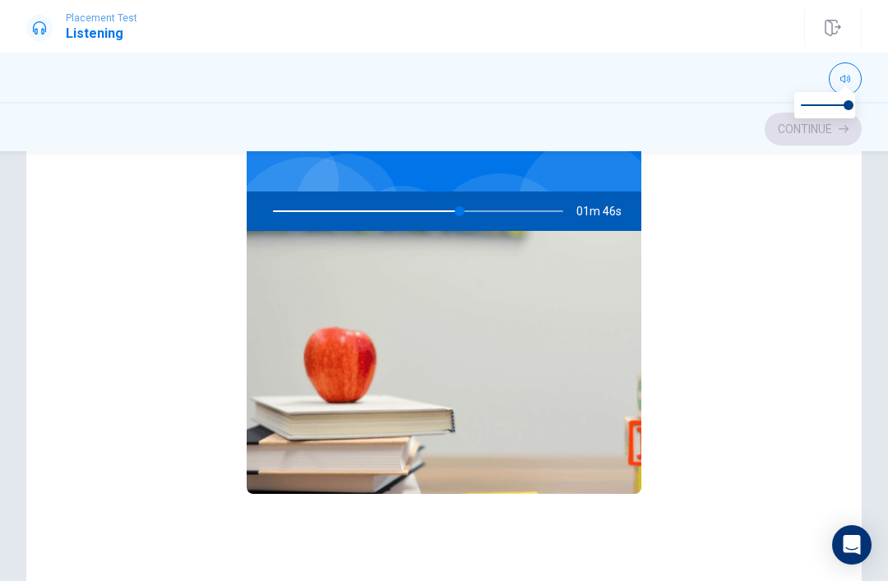
type input "64"
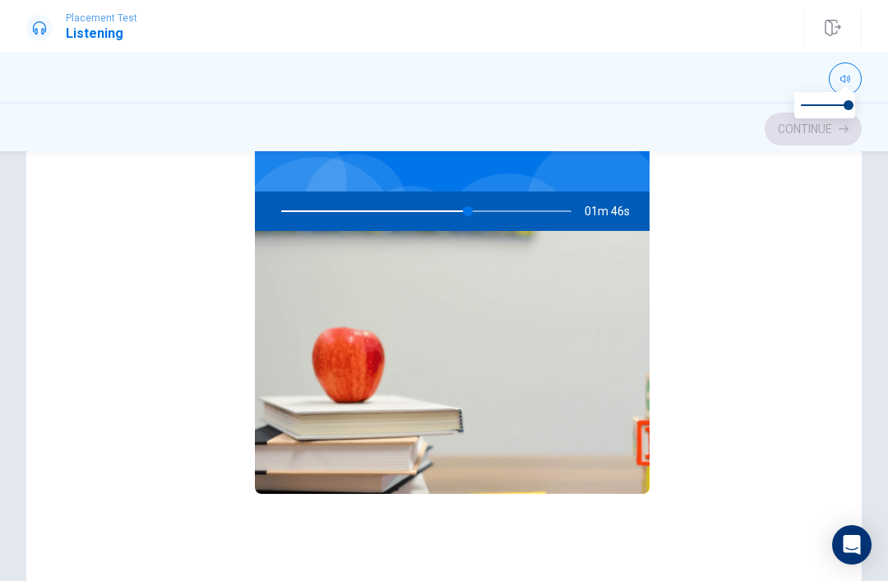
checkbox input "false"
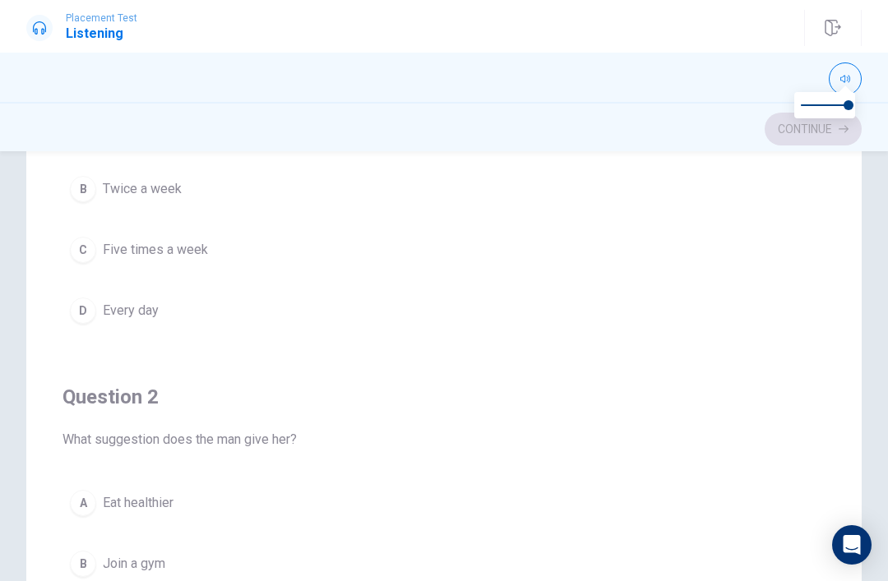
type input "64"
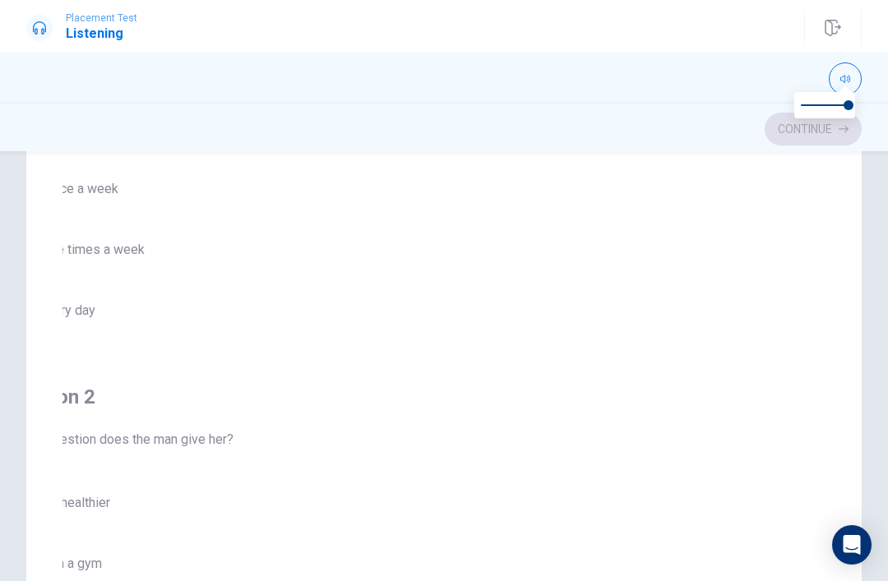
checkbox input "true"
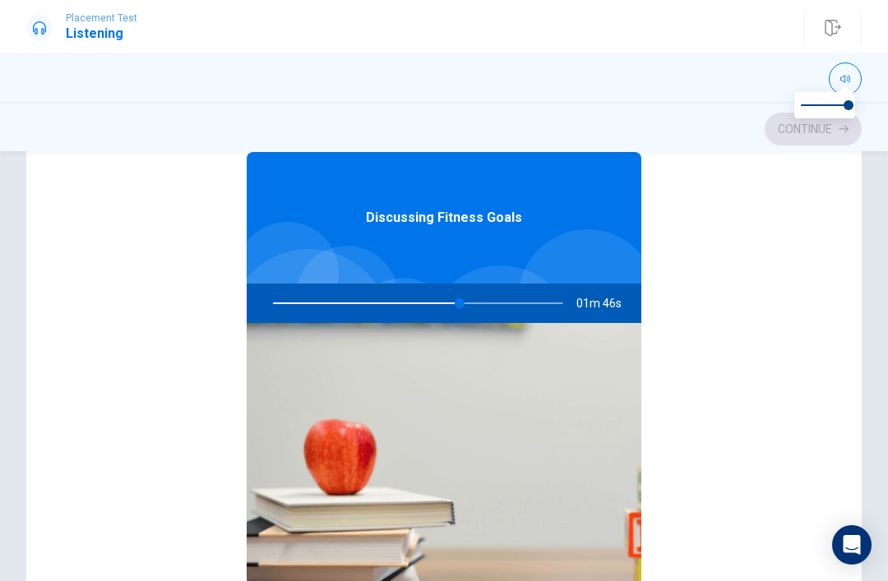
scroll to position [0, 0]
type input "64"
